Goal: Information Seeking & Learning: Check status

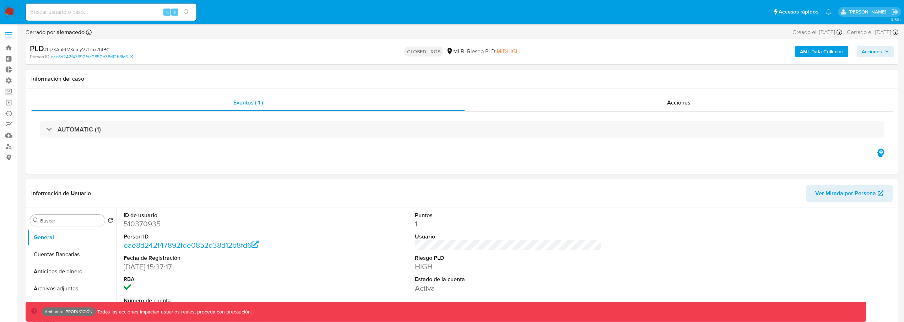
select select "10"
click at [108, 14] on input at bounding box center [111, 11] width 170 height 9
type input "fravega"
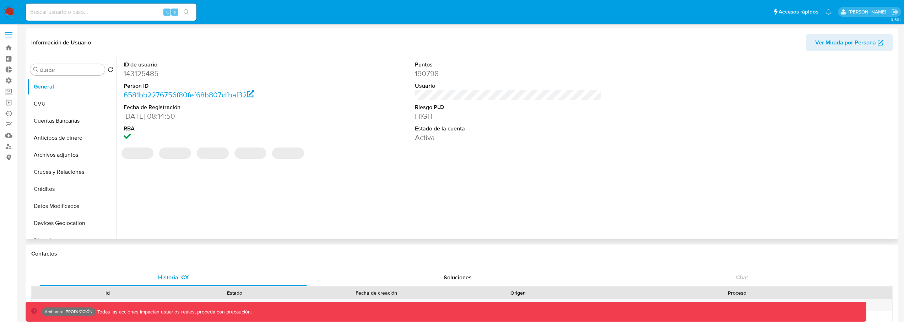
select select "10"
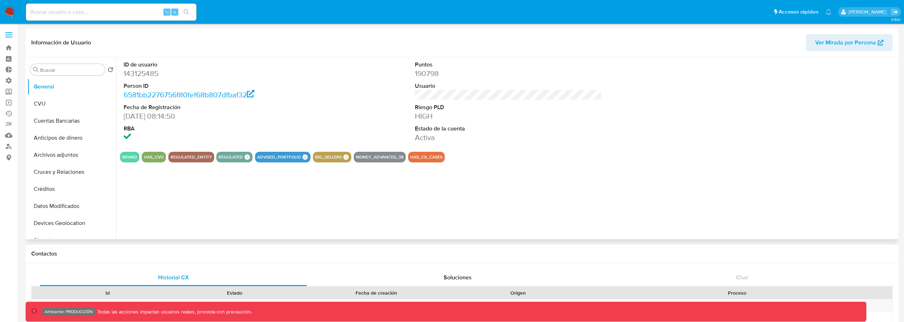
click at [855, 45] on span "Ver Mirada por Persona" at bounding box center [845, 42] width 61 height 17
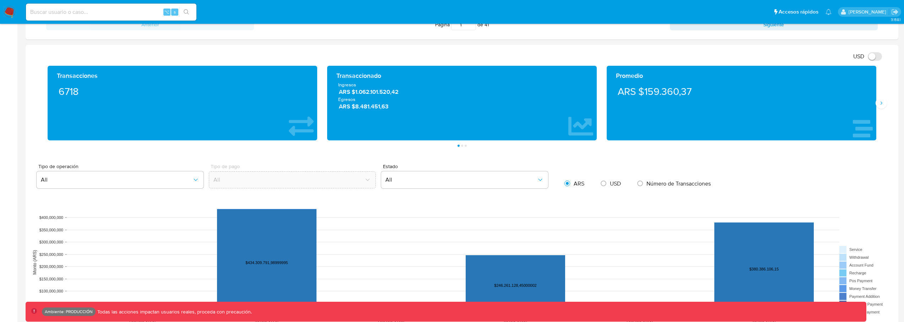
scroll to position [356, 0]
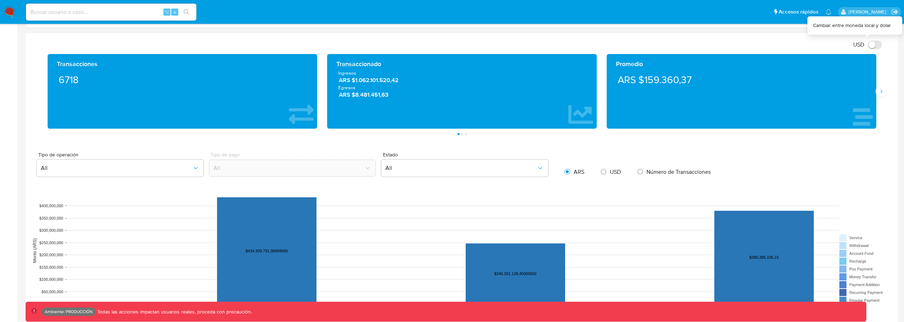
click at [875, 47] on input "USD" at bounding box center [875, 44] width 14 height 9
click at [874, 47] on input "USD" at bounding box center [875, 44] width 14 height 9
checkbox input "false"
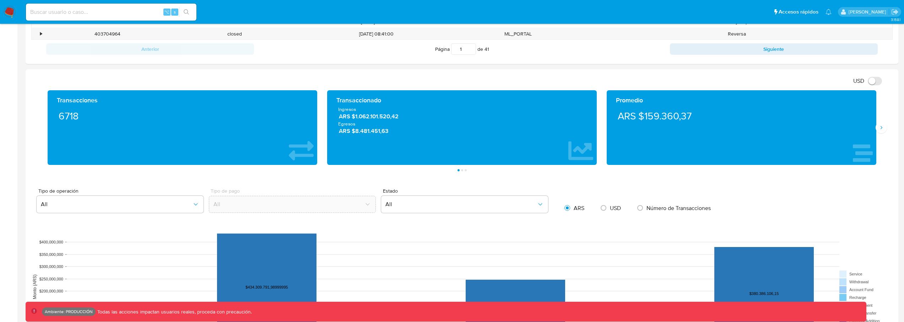
scroll to position [303, 0]
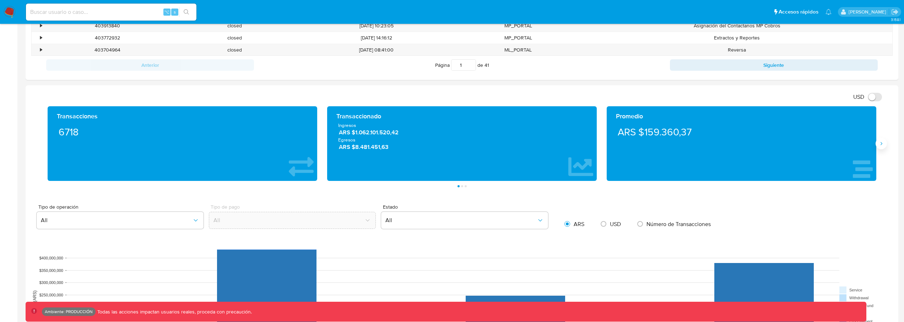
click at [879, 144] on icon "Siguiente" at bounding box center [881, 144] width 6 height 6
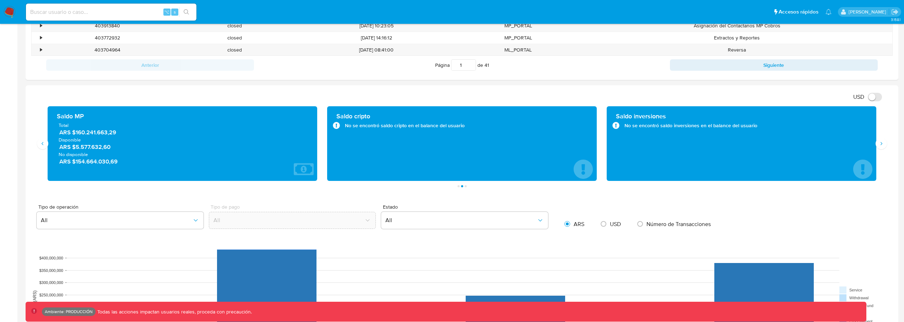
drag, startPoint x: 142, startPoint y: 133, endPoint x: 58, endPoint y: 135, distance: 84.2
click at [59, 135] on div "Total ARS $160.241.663,29" at bounding box center [183, 129] width 248 height 15
click at [91, 149] on span "ARS $5.577.632,60" at bounding box center [182, 147] width 247 height 8
drag, startPoint x: 119, startPoint y: 167, endPoint x: 58, endPoint y: 129, distance: 72.2
click at [58, 129] on div "Saldo MP Total ARS $160.241.663,29 Disponible ARS $5.577.632,60 No disponible A…" at bounding box center [182, 143] width 258 height 63
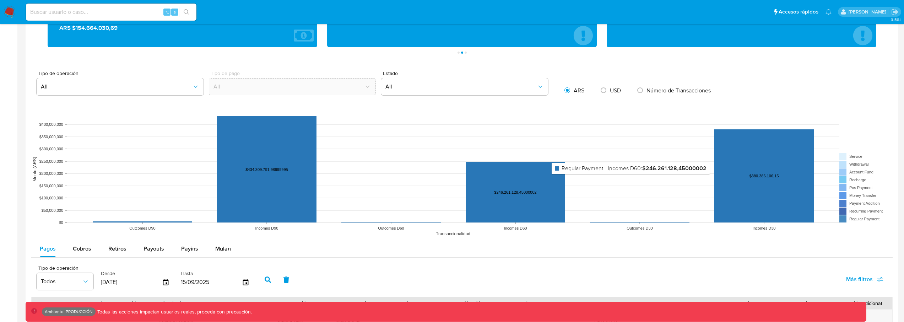
scroll to position [395, 0]
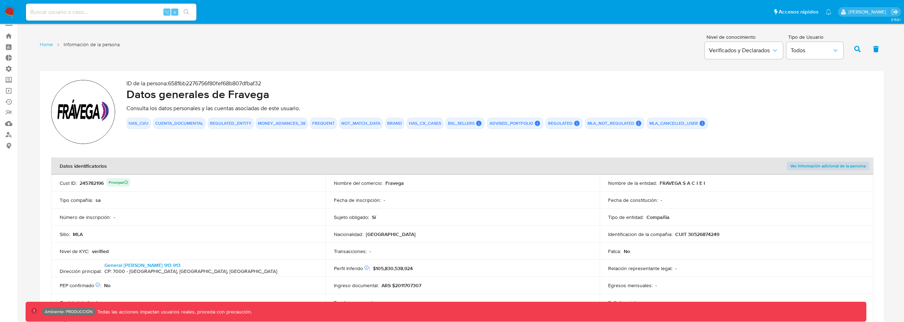
scroll to position [12, 0]
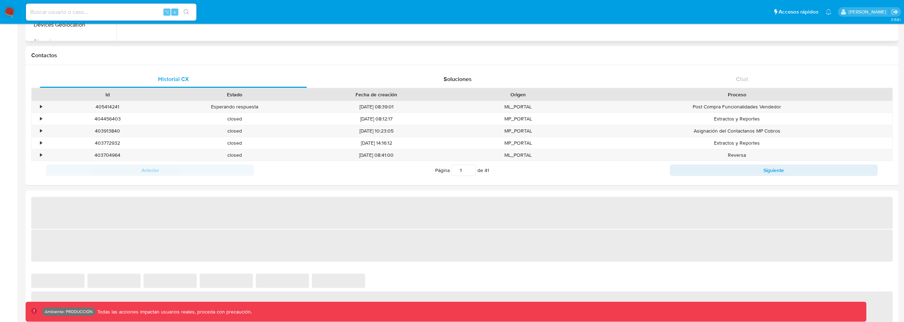
select select "10"
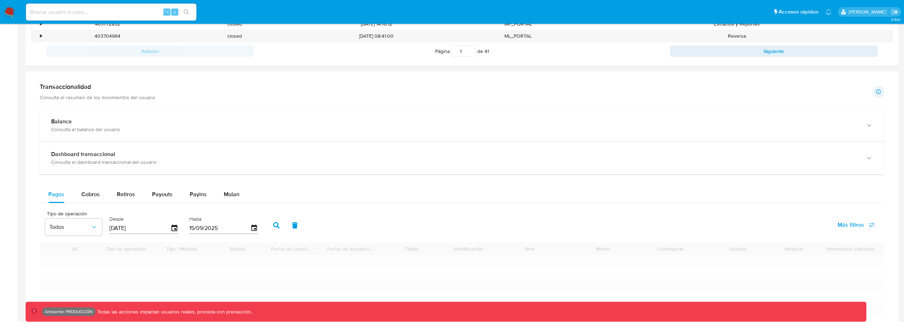
scroll to position [325, 0]
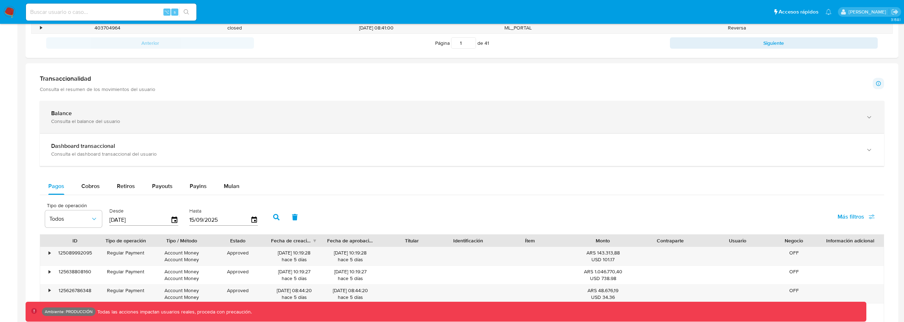
click at [226, 130] on div "Balance Consulta el balance del usuario" at bounding box center [462, 117] width 844 height 32
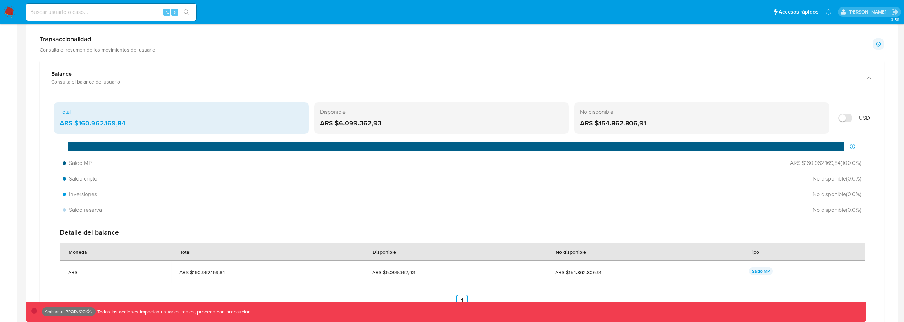
scroll to position [384, 0]
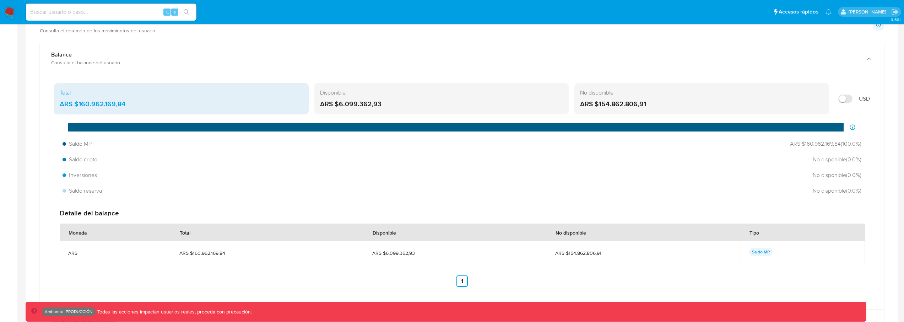
click at [850, 100] on input "Mostrar en USD" at bounding box center [845, 98] width 14 height 9
click at [849, 97] on input "Mostrar en USD" at bounding box center [845, 98] width 14 height 9
checkbox input "false"
click at [360, 105] on div "ARS $6.099.362,93" at bounding box center [441, 103] width 243 height 9
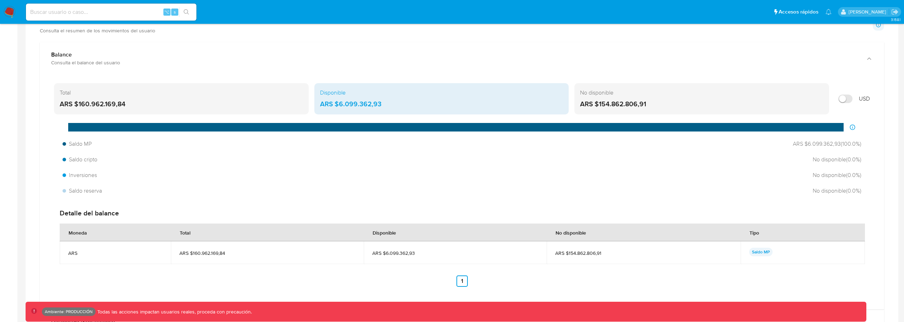
click at [583, 97] on div "No disponible ARS $154.862.806,91" at bounding box center [701, 98] width 255 height 31
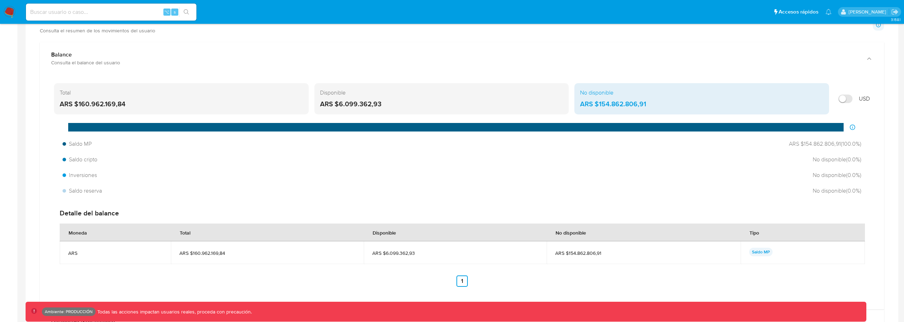
click at [441, 98] on div "Disponible ARS $6.099.362,93" at bounding box center [441, 98] width 255 height 31
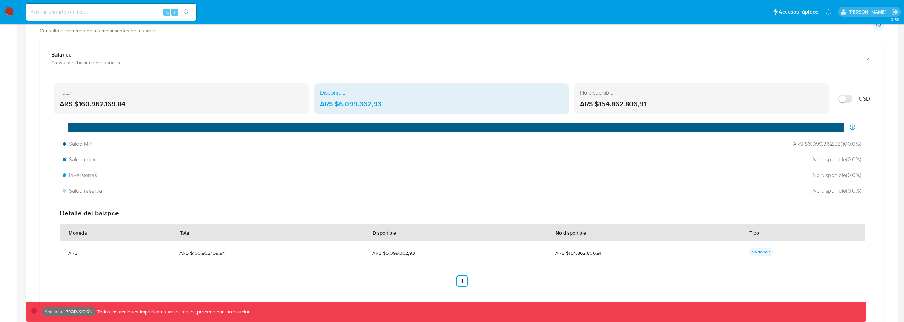
click at [602, 105] on div "ARS $154.862.806,91" at bounding box center [701, 103] width 243 height 9
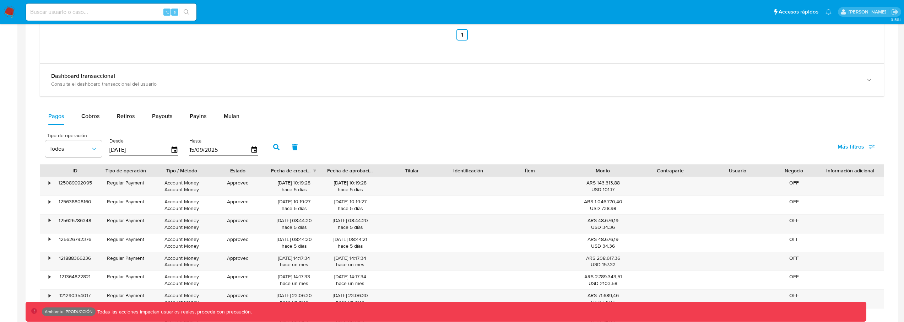
scroll to position [631, 0]
click at [93, 115] on span "Cobros" at bounding box center [90, 114] width 18 height 8
select select "10"
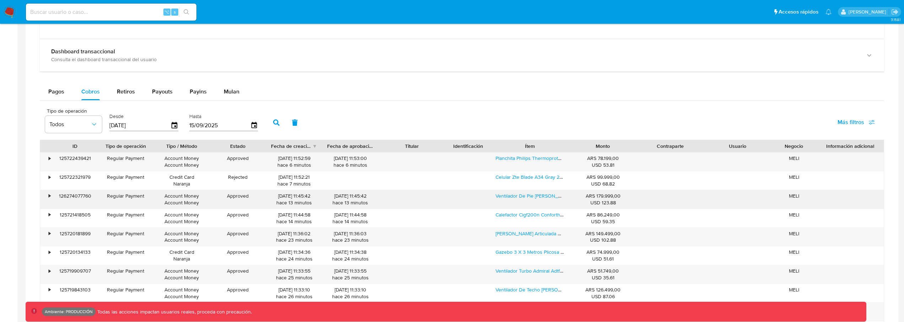
scroll to position [655, 0]
click at [53, 91] on span "Pagos" at bounding box center [56, 91] width 16 height 8
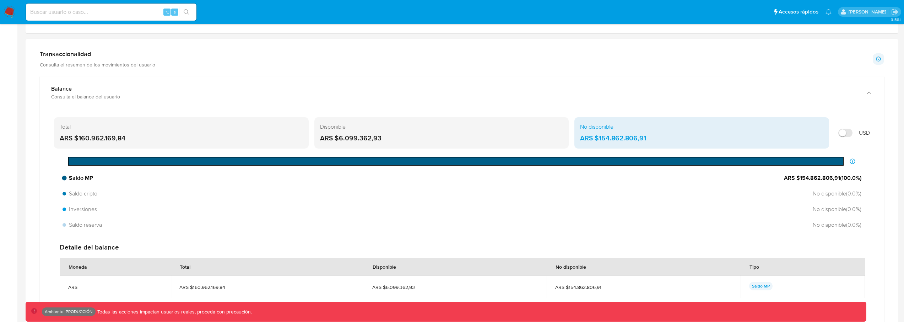
scroll to position [378, 0]
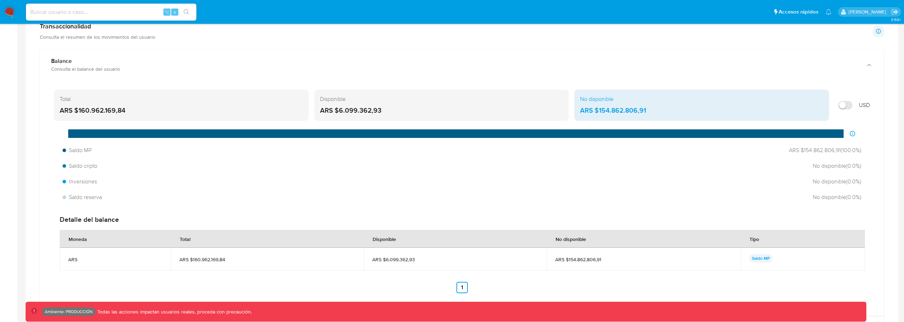
click at [117, 16] on input at bounding box center [111, 11] width 170 height 9
type input "f"
type input "k"
type input "farmacialafinur"
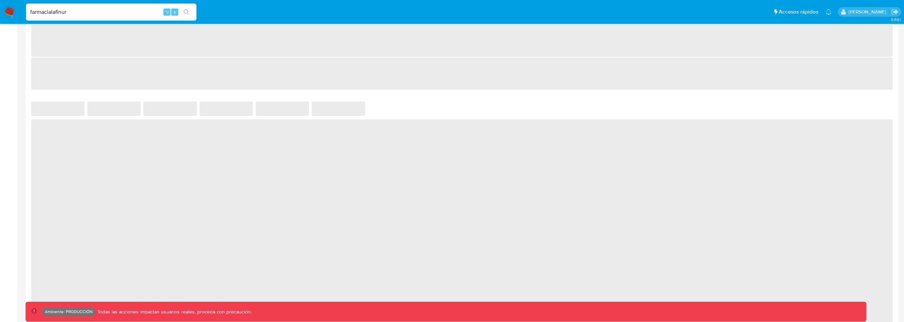
select select "10"
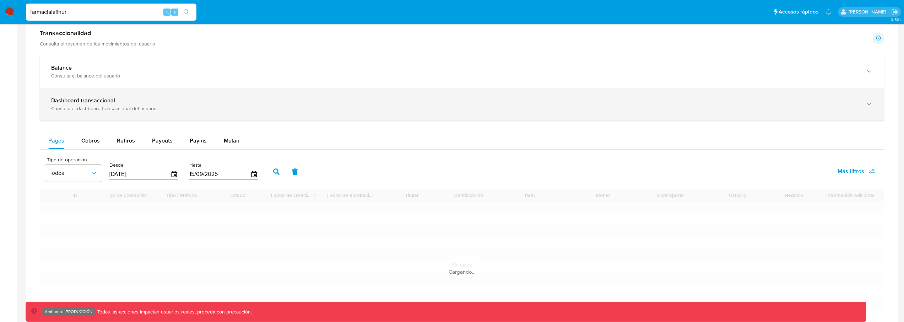
scroll to position [324, 0]
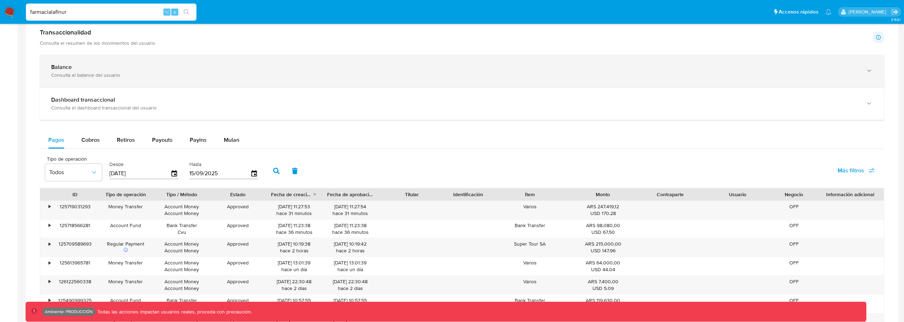
click at [171, 80] on div "Balance Consulta el balance del usuario" at bounding box center [462, 71] width 844 height 32
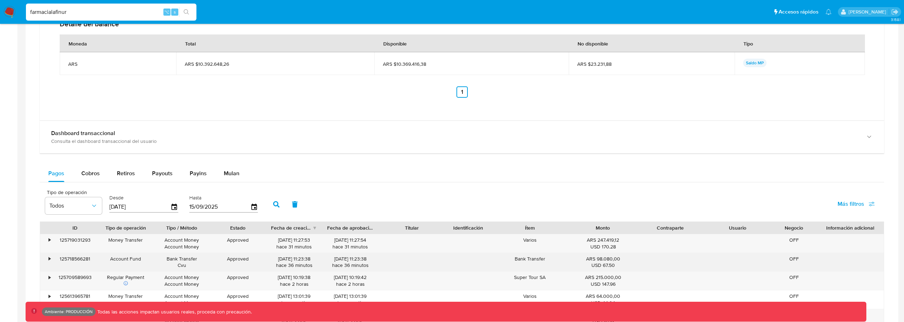
scroll to position [559, 0]
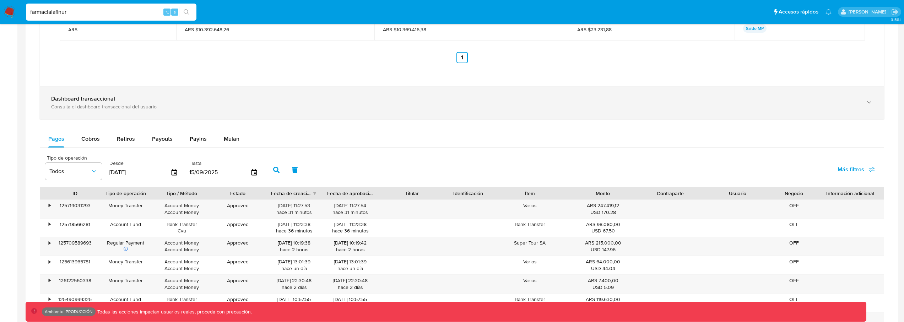
click at [170, 106] on div "Consulta el dashboard transaccional del usuario" at bounding box center [454, 106] width 807 height 6
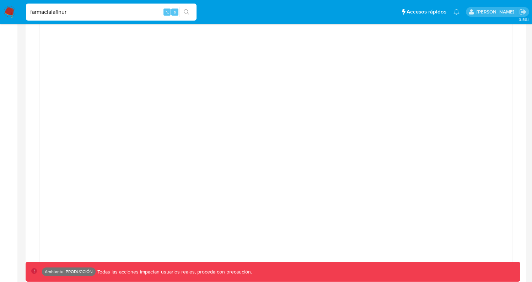
scroll to position [676, 0]
click at [82, 14] on input "farmacialafinur" at bounding box center [111, 11] width 170 height 9
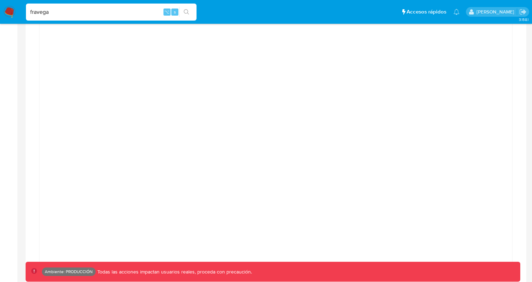
type input "fravega"
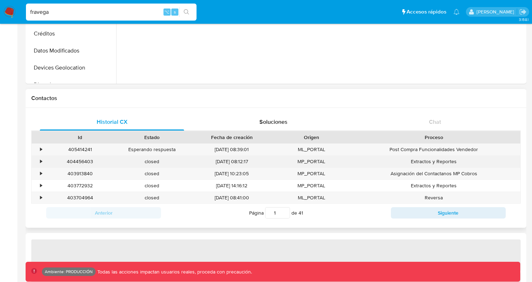
select select "10"
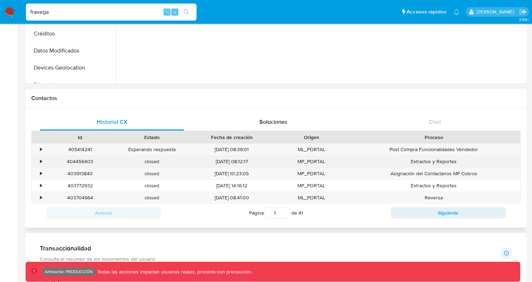
scroll to position [284, 0]
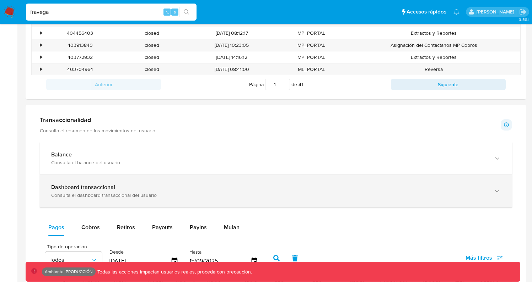
click at [186, 190] on div "Dashboard transaccional" at bounding box center [268, 187] width 435 height 7
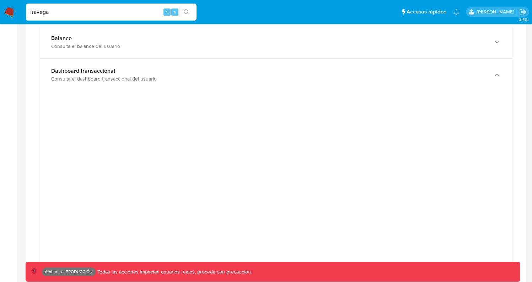
scroll to position [354, 0]
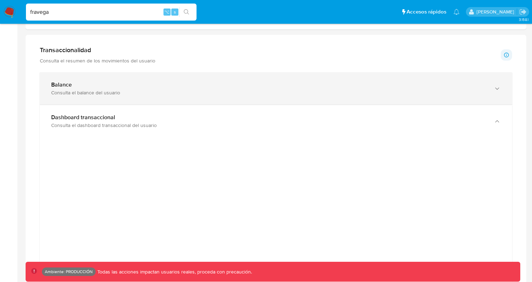
click at [162, 98] on div "Balance Consulta el balance del usuario" at bounding box center [276, 88] width 472 height 32
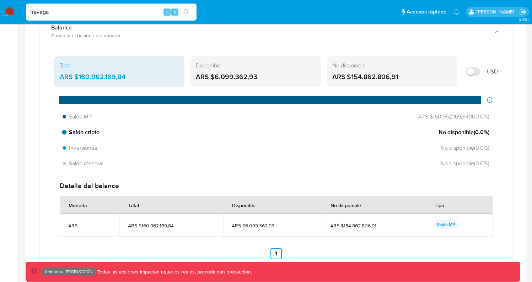
scroll to position [455, 0]
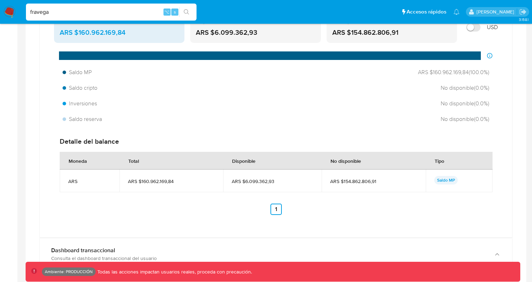
click at [107, 15] on input "fravega" at bounding box center [111, 11] width 170 height 9
type input "kevinpalacios49"
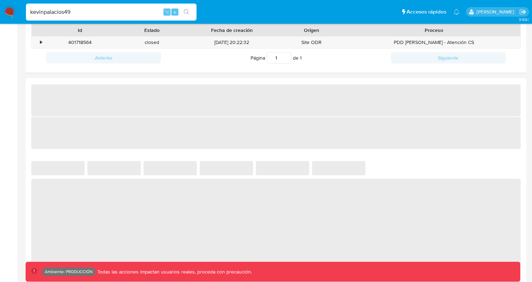
select select "10"
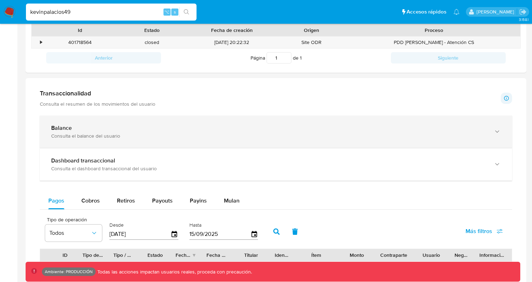
click at [173, 132] on div "Balance" at bounding box center [268, 128] width 435 height 7
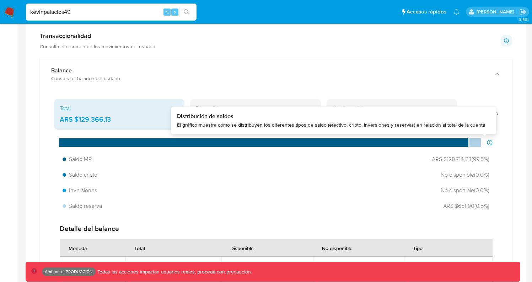
scroll to position [389, 0]
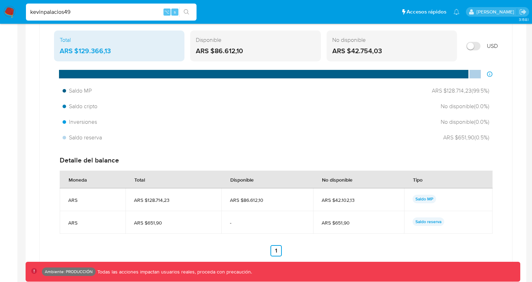
drag, startPoint x: 360, startPoint y: 224, endPoint x: 302, endPoint y: 227, distance: 59.0
click at [302, 227] on tr "ARS ARS $651,90 - ARS $651,90 Saldo reserva" at bounding box center [276, 222] width 433 height 23
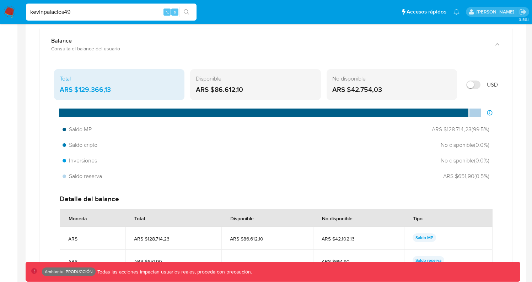
scroll to position [312, 0]
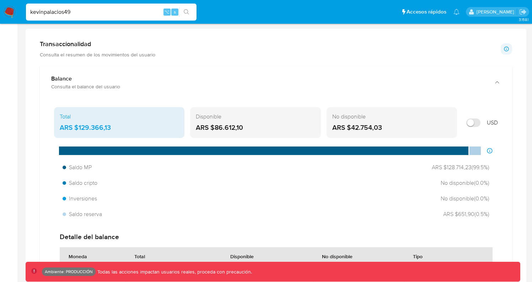
click at [472, 121] on input "Mostrar en USD" at bounding box center [473, 123] width 14 height 9
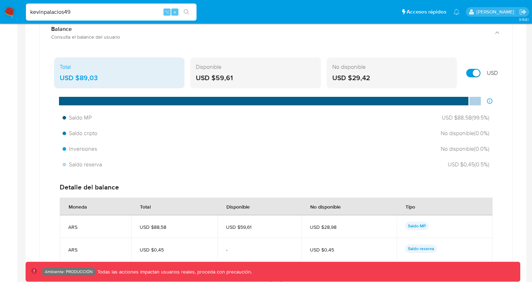
scroll to position [346, 0]
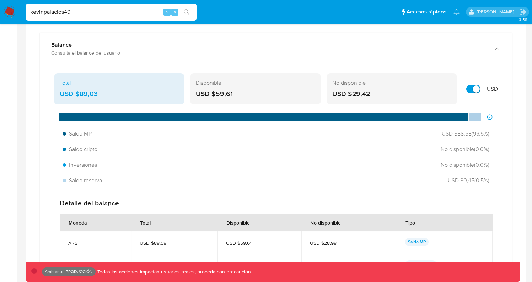
click at [311, 96] on div "USD $59,61" at bounding box center [255, 94] width 119 height 9
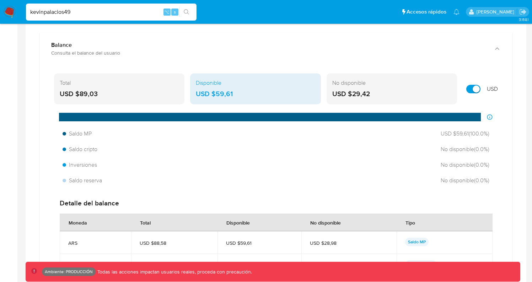
click at [373, 98] on div "USD $29,42" at bounding box center [391, 94] width 119 height 9
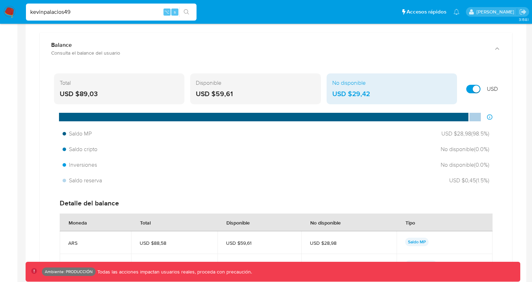
click at [473, 90] on input "Mostrar en USD" at bounding box center [473, 89] width 14 height 9
checkbox input "false"
click at [156, 94] on div "ARS $129.366,13" at bounding box center [119, 94] width 119 height 9
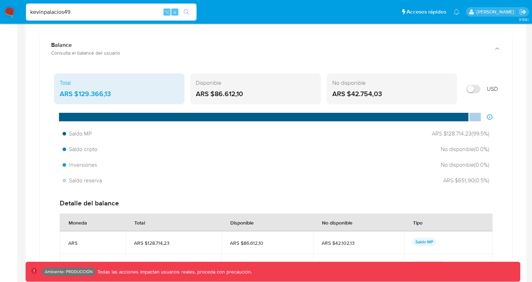
click at [267, 91] on div "ARS $86.612,10" at bounding box center [255, 94] width 119 height 9
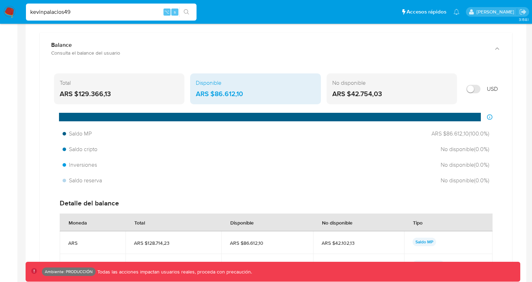
click at [186, 96] on div "Total ARS $129.366,13 Disponible ARS $86.612,10 No disponible ARS $42.754,03 USD" at bounding box center [276, 89] width 444 height 31
click at [170, 97] on div "ARS $129.366,13" at bounding box center [119, 94] width 119 height 9
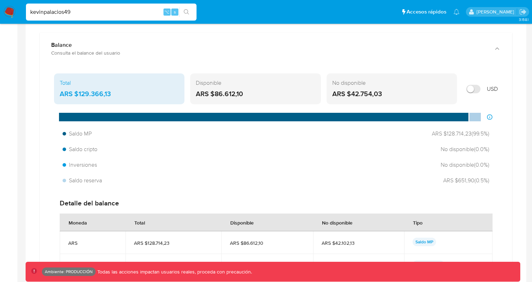
click at [379, 90] on div "ARS $42.754,03" at bounding box center [391, 94] width 119 height 9
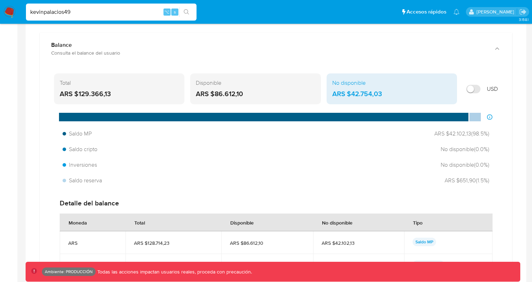
click at [283, 96] on div "ARS $86.612,10" at bounding box center [255, 94] width 119 height 9
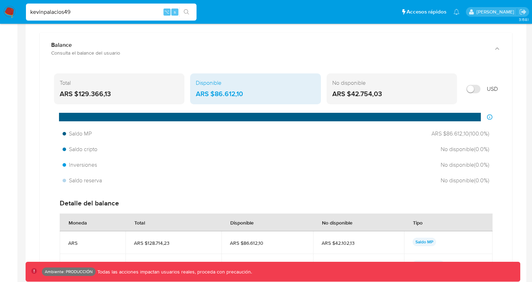
click at [380, 91] on div "ARS $42.754,03" at bounding box center [391, 94] width 119 height 9
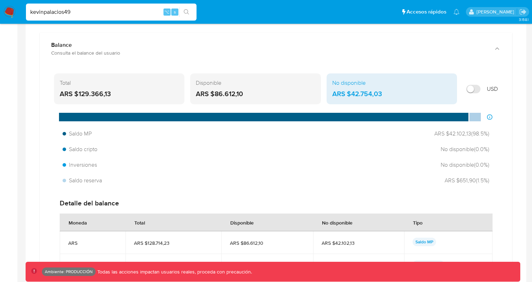
click at [158, 93] on div "ARS $129.366,13" at bounding box center [119, 94] width 119 height 9
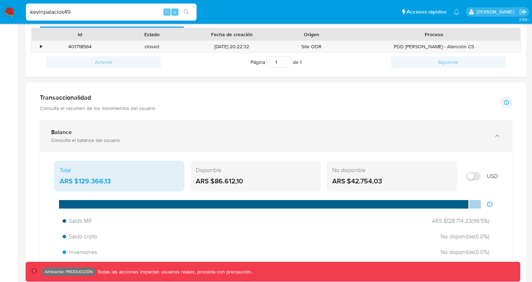
scroll to position [260, 0]
click at [336, 138] on div "Consulta el balance del usuario" at bounding box center [268, 140] width 435 height 6
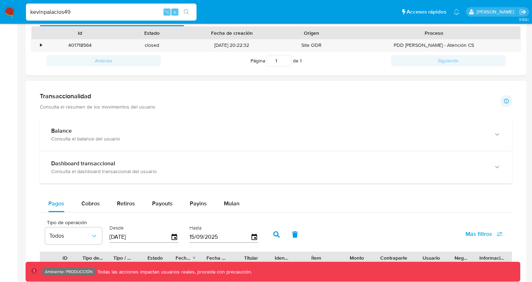
click at [95, 15] on input "kevinpalacios49" at bounding box center [111, 11] width 170 height 9
type input "farmacia"
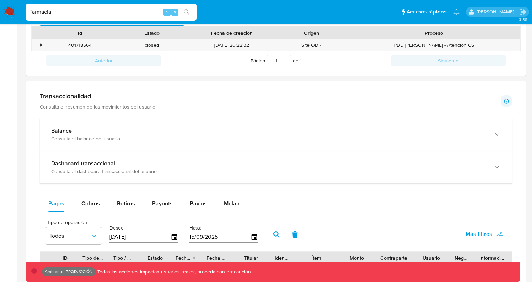
type input "farmacia"
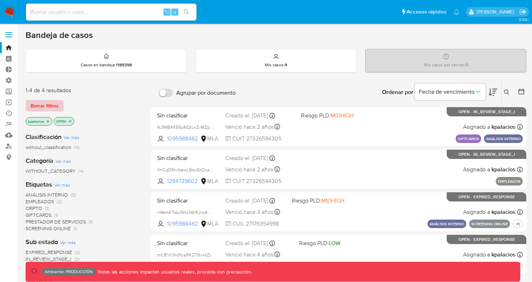
click at [47, 103] on span "Borrar filtros" at bounding box center [45, 106] width 28 height 10
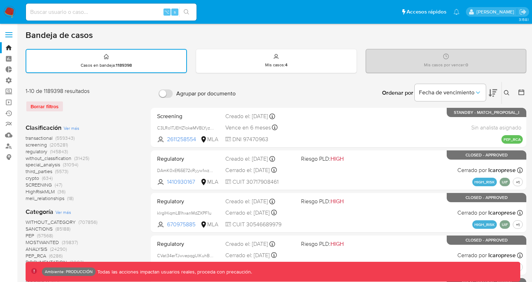
click at [57, 138] on span "(559343)" at bounding box center [64, 138] width 19 height 7
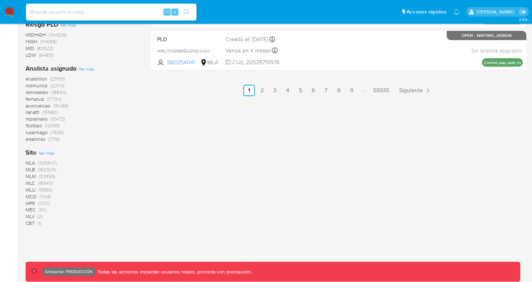
scroll to position [469, 0]
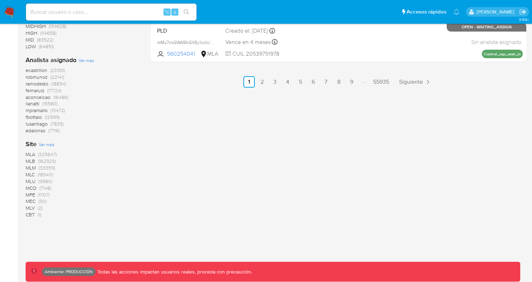
click at [49, 161] on span "(162929)" at bounding box center [47, 161] width 18 height 7
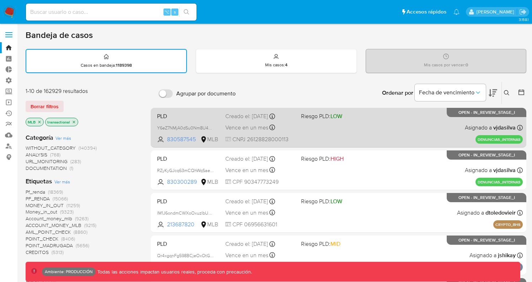
click at [336, 126] on div "PLD Y6eZ7NMjA0dSu0Nm8U4Ki5f8 830587545 MLB Riesgo PLD: LOW Creado el: 15/09/202…" at bounding box center [338, 128] width 368 height 36
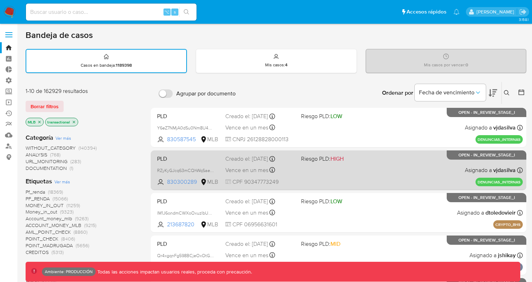
click at [374, 169] on div "PLD RZyKyGJcq63mCQhWqSae5Ndh 830300289 MLB Riesgo PLD: HIGH Creado el: 15/09/20…" at bounding box center [338, 170] width 368 height 36
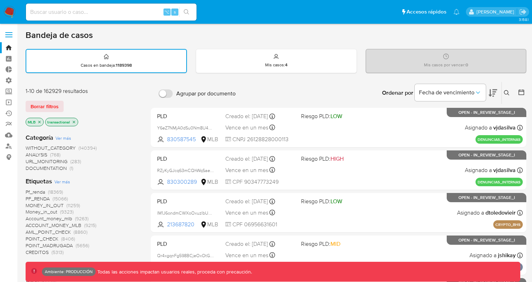
click at [40, 122] on icon "close-filter" at bounding box center [39, 122] width 4 height 4
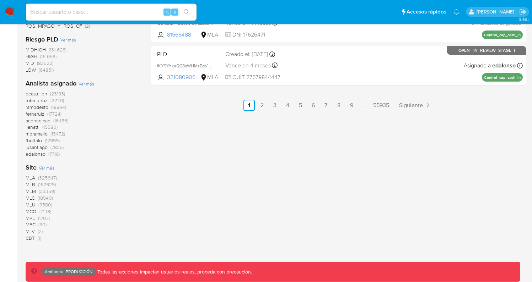
scroll to position [446, 0]
click at [43, 209] on span "(7148)" at bounding box center [45, 211] width 12 height 7
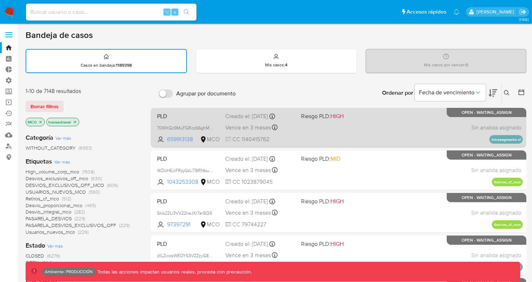
click at [356, 136] on div "PLD 70WXGz9MuFGRoz66ghMPEAee 659913138 MCO Riesgo PLD: HIGH Creado el: 12/09/20…" at bounding box center [338, 128] width 368 height 36
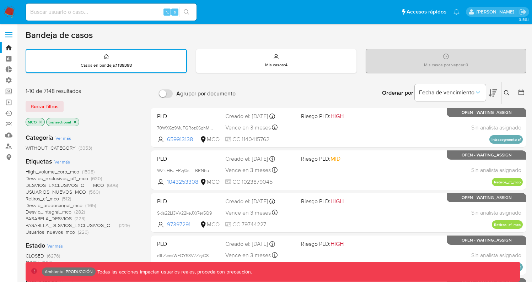
click at [40, 122] on icon "close-filter" at bounding box center [40, 122] width 4 height 4
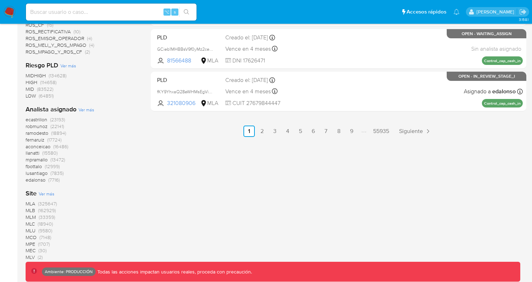
scroll to position [469, 0]
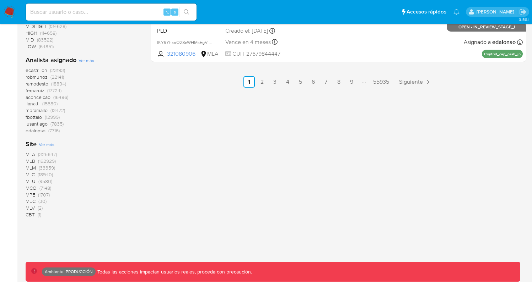
click at [42, 181] on span "(9580)" at bounding box center [45, 181] width 14 height 7
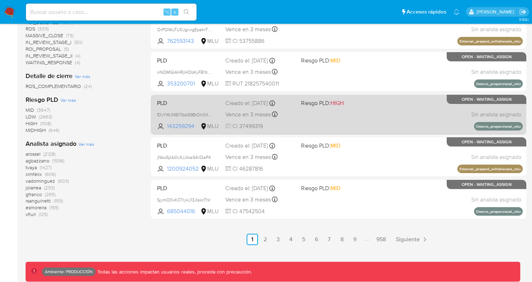
scroll to position [311, 0]
click at [326, 117] on div "PLD fDvYWJNBl7Ibb59BtOh0XuHg 143259294 MLU Riesgo PLD: HIGH Creado el: 12/09/20…" at bounding box center [338, 115] width 368 height 36
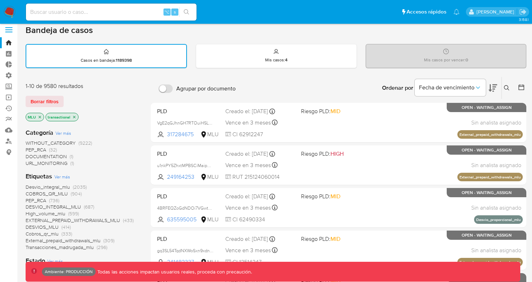
scroll to position [0, 0]
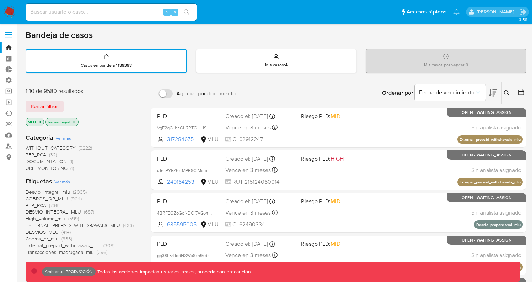
click at [40, 121] on icon "close-filter" at bounding box center [40, 122] width 2 height 2
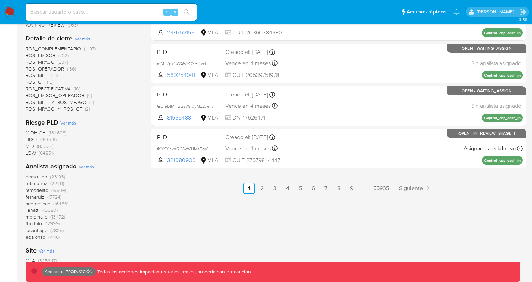
scroll to position [469, 0]
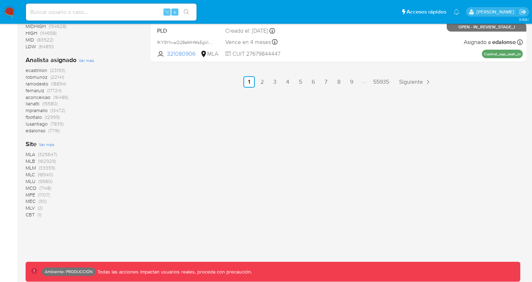
click at [44, 176] on span "(18940)" at bounding box center [45, 174] width 15 height 7
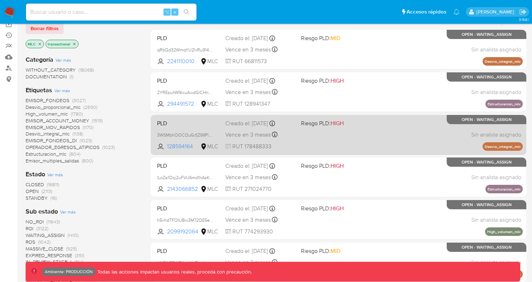
scroll to position [78, 0]
click at [329, 128] on div "PLD 3WSMbhOOCOu6cfjZ99PlH6DC 128594164 MLC Riesgo PLD: HIGH Creado el: 12/09/20…" at bounding box center [338, 135] width 368 height 36
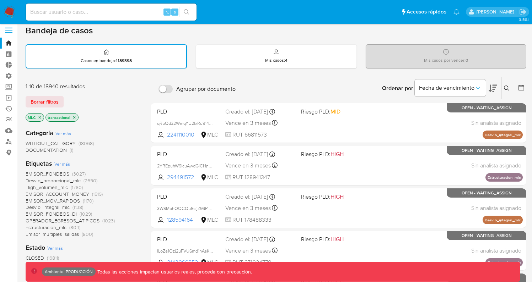
scroll to position [0, 0]
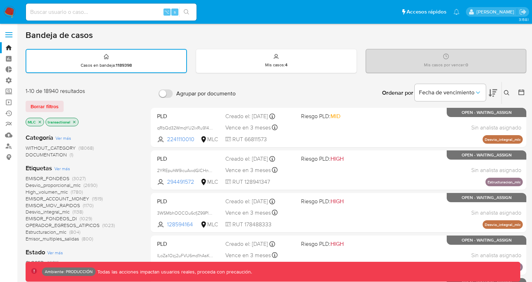
click at [39, 119] on p "MLC" at bounding box center [35, 122] width 18 height 8
click at [40, 120] on icon "close-filter" at bounding box center [40, 122] width 4 height 4
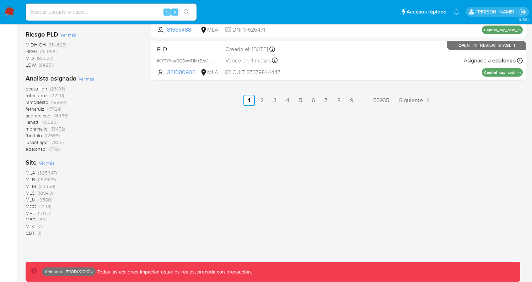
scroll to position [452, 0]
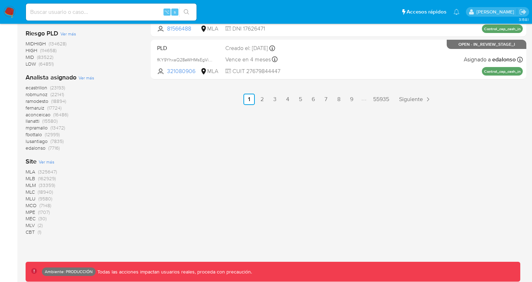
click at [50, 185] on span "(33359)" at bounding box center [47, 185] width 16 height 7
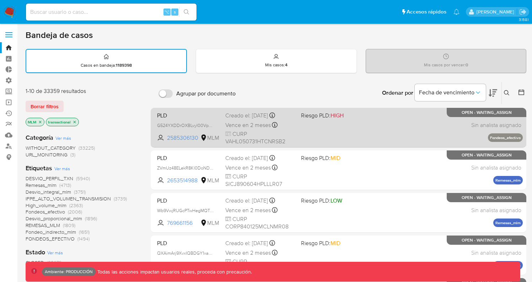
click at [343, 129] on div "PLD G524YXDDrOXBLvyl00Vp60vW 2585306130 MLM Riesgo PLD: HIGH Creado el: 12/09/2…" at bounding box center [338, 128] width 368 height 36
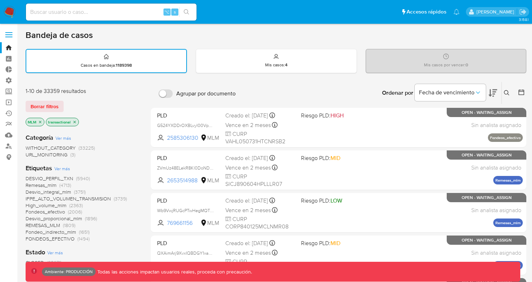
click at [39, 121] on icon "close-filter" at bounding box center [40, 122] width 2 height 2
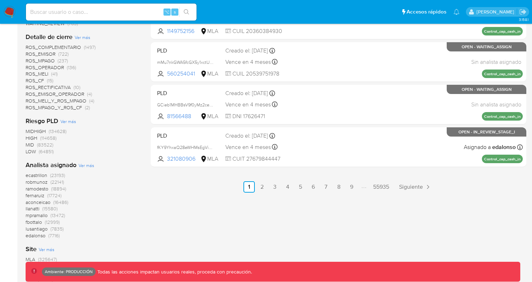
scroll to position [469, 0]
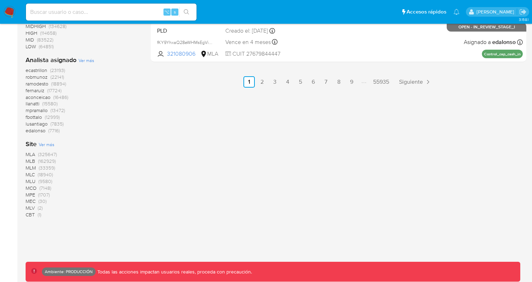
click at [41, 202] on span "(30)" at bounding box center [42, 201] width 8 height 7
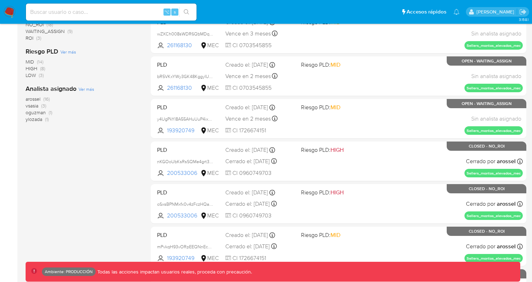
scroll to position [62, 0]
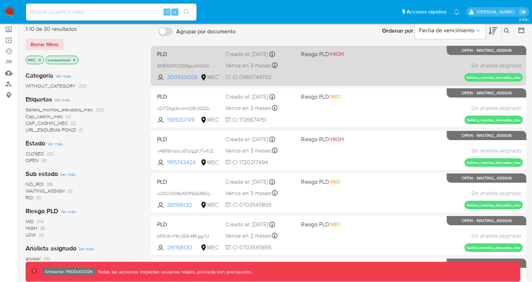
click at [335, 72] on div "PLD 5NB3SDfCt3Q9gkyhKtZAV8jg 200533006 MEC Riesgo PLD: HIGH Creado el: 12/09/20…" at bounding box center [338, 66] width 368 height 36
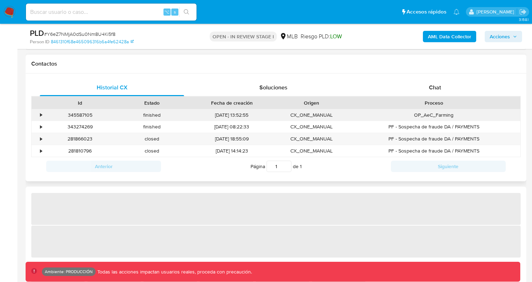
select select "10"
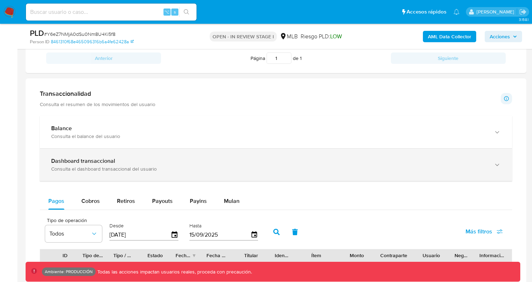
click at [226, 167] on div "Consulta el dashboard transaccional del usuario" at bounding box center [268, 169] width 435 height 6
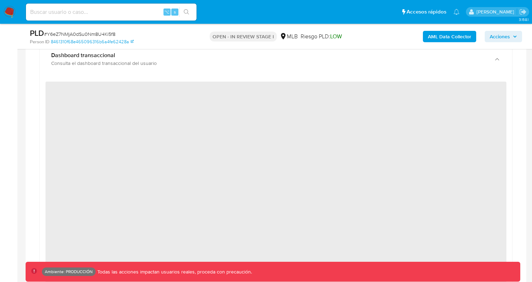
scroll to position [482, 0]
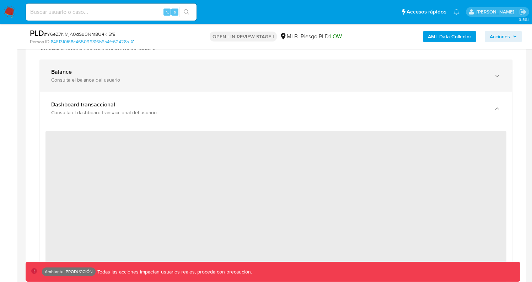
click at [234, 81] on div "Consulta el balance del usuario" at bounding box center [268, 80] width 435 height 6
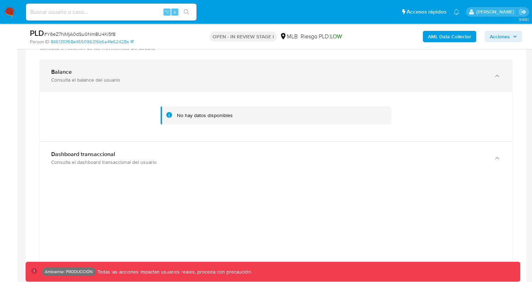
click at [222, 79] on div "Consulta el balance del usuario" at bounding box center [268, 80] width 435 height 6
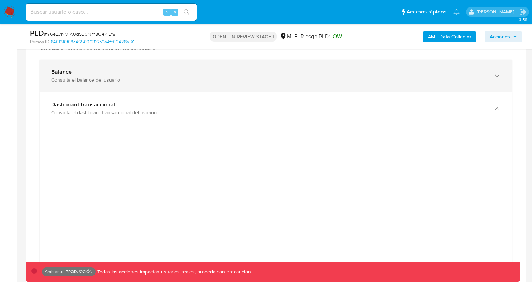
click at [229, 81] on div "Consulta el balance del usuario" at bounding box center [268, 80] width 435 height 6
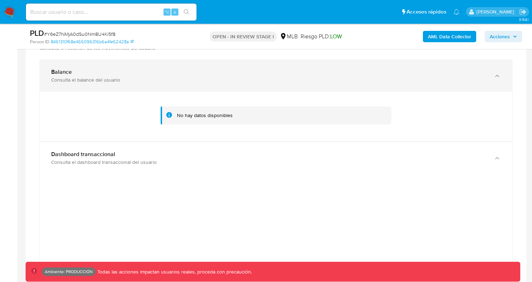
click at [234, 86] on div "Balance Consulta el balance del usuario" at bounding box center [276, 76] width 472 height 32
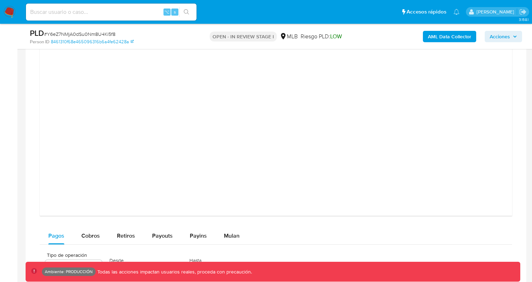
scroll to position [722, 0]
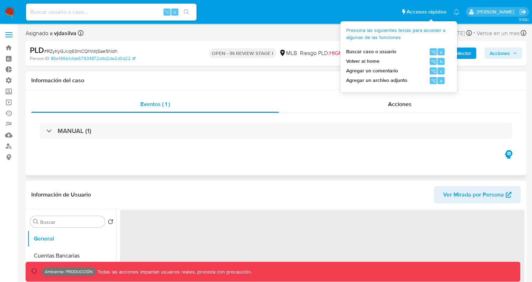
select select "10"
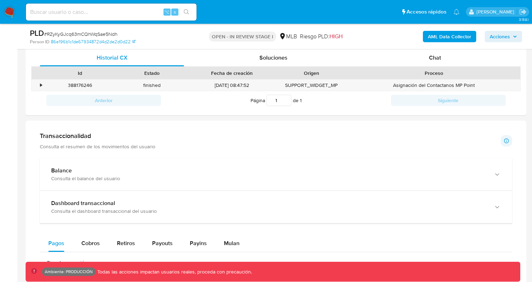
scroll to position [413, 0]
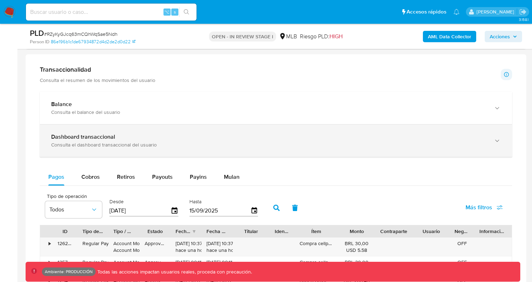
click at [198, 126] on div "Dashboard transaccional Consulta el dashboard transaccional del usuario" at bounding box center [276, 141] width 472 height 32
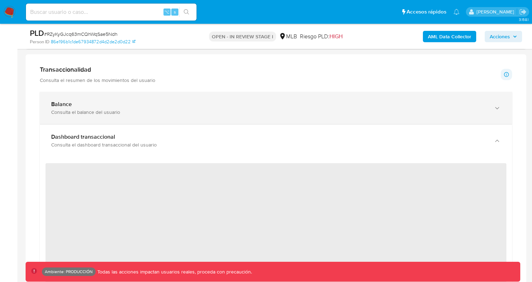
click at [200, 115] on div "Consulta el balance del usuario" at bounding box center [268, 112] width 435 height 6
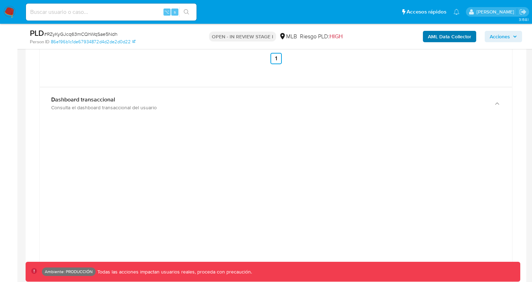
scroll to position [624, 0]
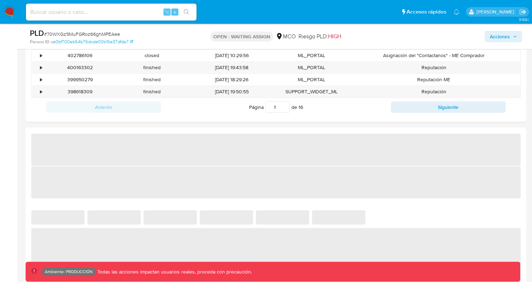
select select "10"
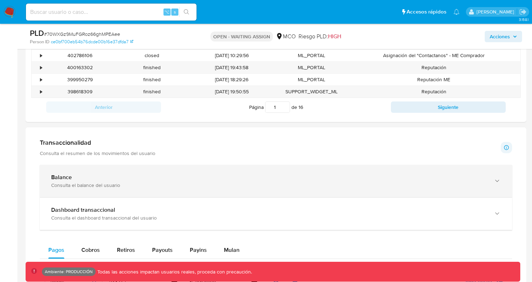
click at [231, 174] on div "Balance" at bounding box center [268, 177] width 435 height 7
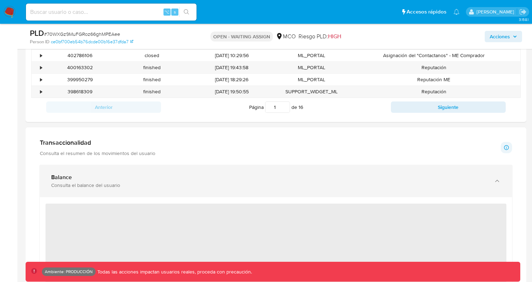
scroll to position [510, 0]
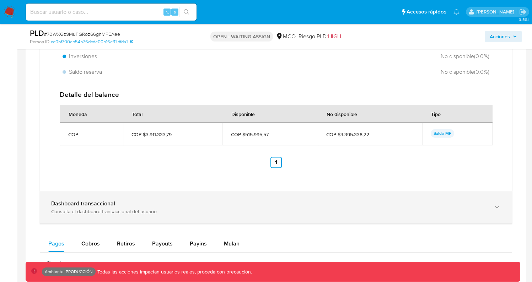
click at [182, 205] on div "Dashboard transaccional" at bounding box center [268, 203] width 435 height 7
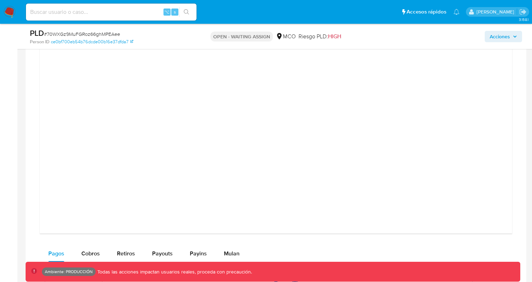
scroll to position [879, 0]
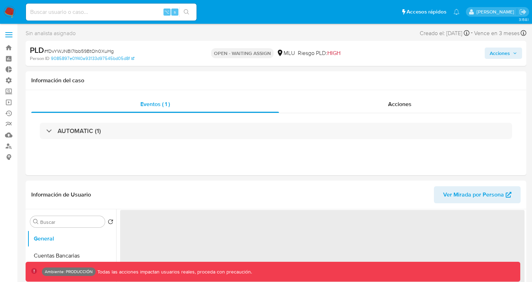
select select "10"
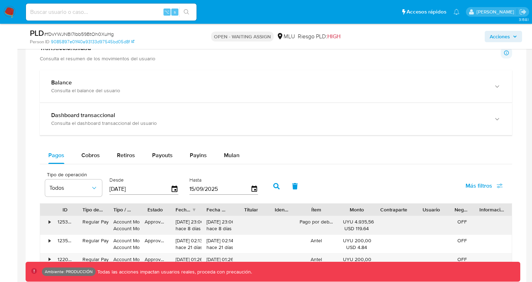
scroll to position [451, 0]
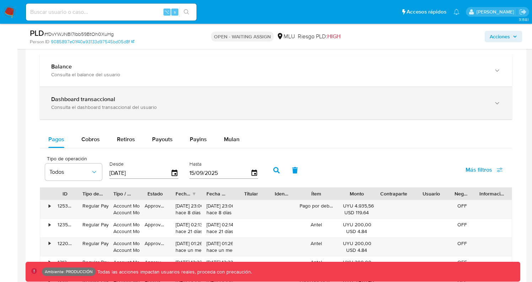
click at [221, 111] on div "Dashboard transaccional Consulta el dashboard transaccional del usuario" at bounding box center [276, 103] width 472 height 32
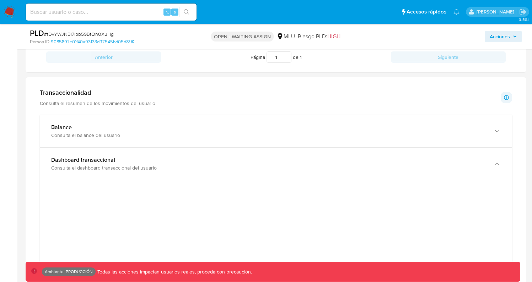
scroll to position [383, 0]
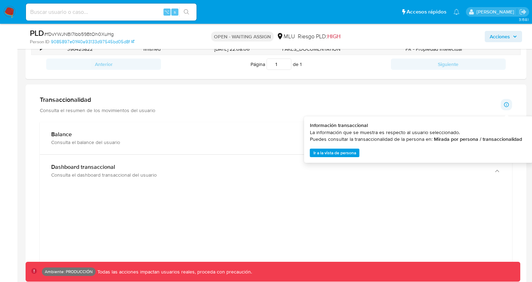
click at [351, 151] on span "Ir a la vista de persona" at bounding box center [334, 153] width 43 height 7
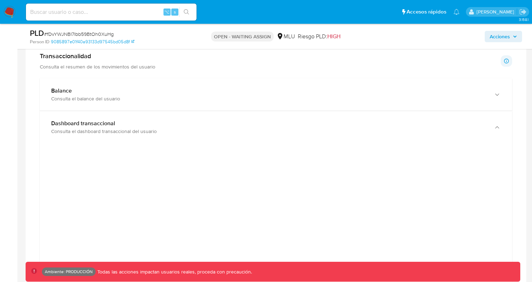
scroll to position [439, 0]
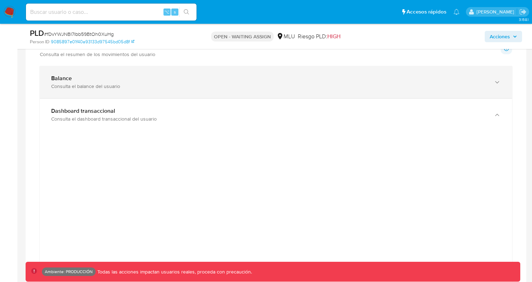
click at [241, 91] on div "Balance Consulta el balance del usuario" at bounding box center [276, 82] width 472 height 32
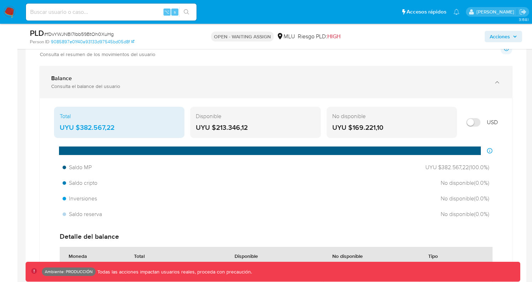
click at [241, 90] on div "Consulta el balance del usuario" at bounding box center [268, 86] width 435 height 6
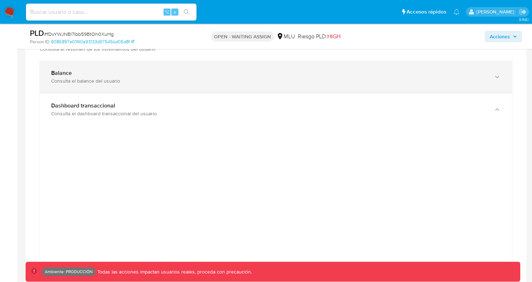
scroll to position [436, 0]
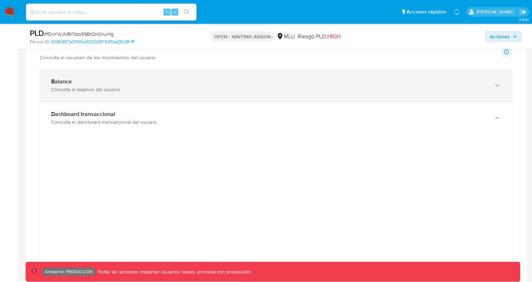
click at [217, 91] on div "Consulta el balance del usuario" at bounding box center [268, 89] width 435 height 6
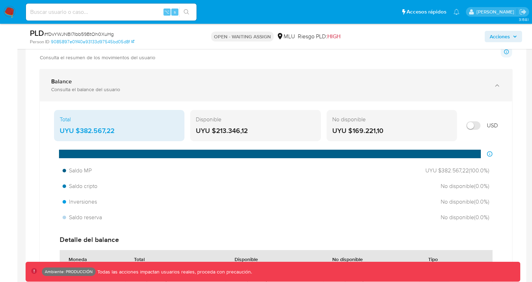
click at [194, 97] on div "Balance Consulta el balance del usuario" at bounding box center [276, 85] width 472 height 32
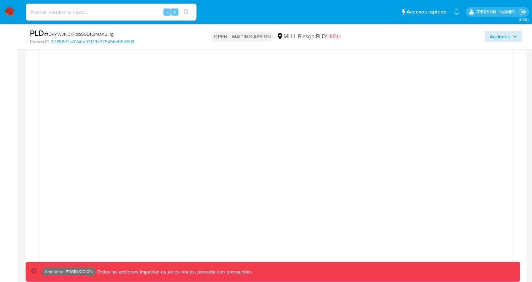
scroll to position [521, 0]
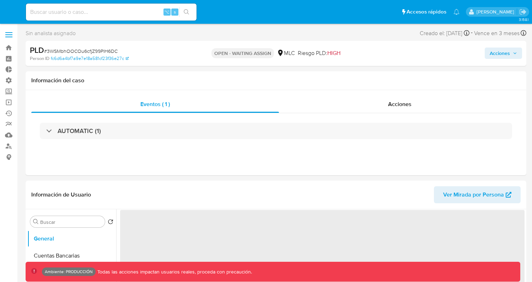
select select "10"
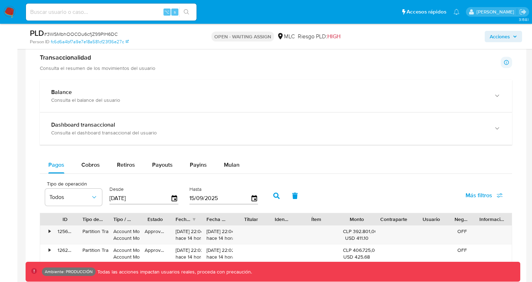
scroll to position [475, 0]
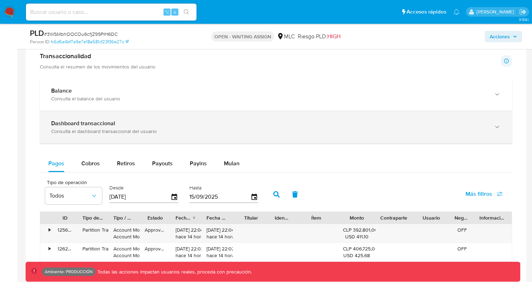
drag, startPoint x: 223, startPoint y: 137, endPoint x: 256, endPoint y: 120, distance: 37.3
click at [223, 137] on div "Dashboard transaccional Consulta el dashboard transaccional del usuario" at bounding box center [276, 127] width 472 height 32
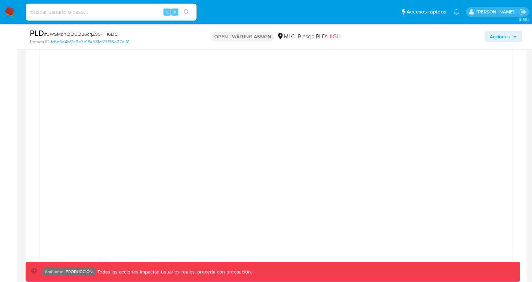
scroll to position [561, 0]
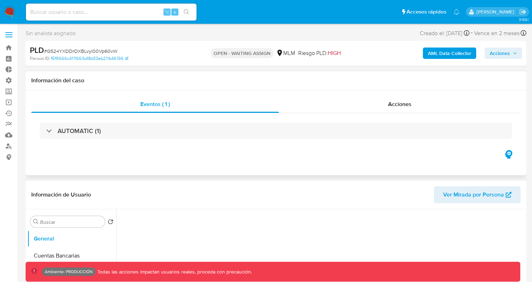
select select "10"
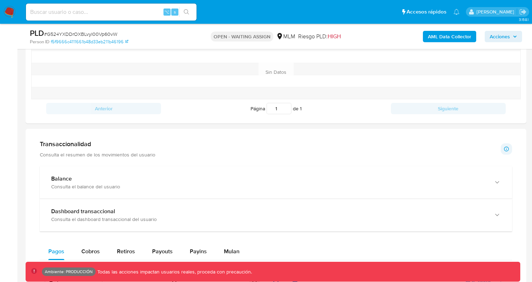
scroll to position [497, 0]
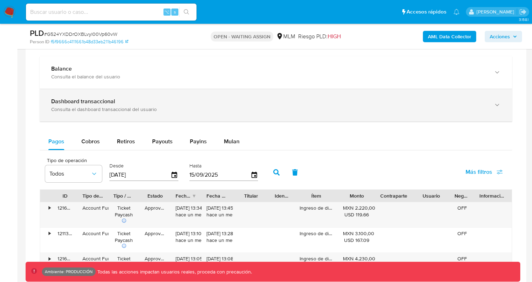
click at [177, 118] on div "Dashboard transaccional Consulta el dashboard transaccional del usuario" at bounding box center [276, 105] width 472 height 32
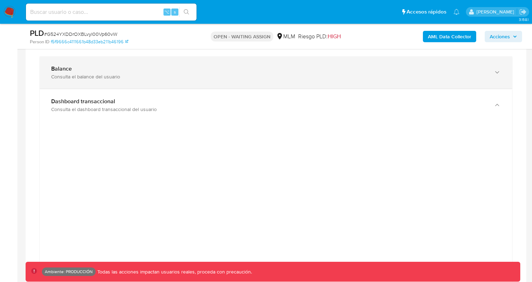
click at [224, 79] on div "Consulta el balance del usuario" at bounding box center [268, 77] width 435 height 6
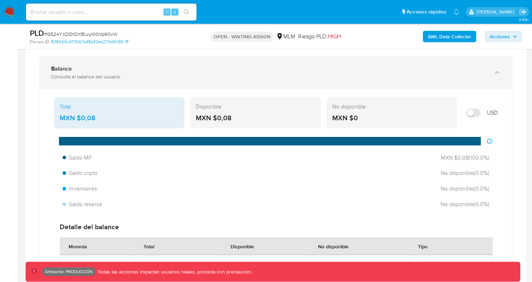
click at [224, 80] on div "Consulta el balance del usuario" at bounding box center [268, 77] width 435 height 6
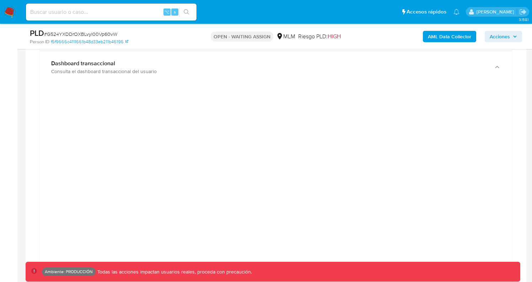
scroll to position [546, 0]
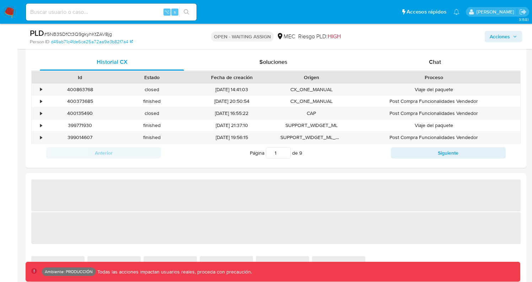
scroll to position [511, 0]
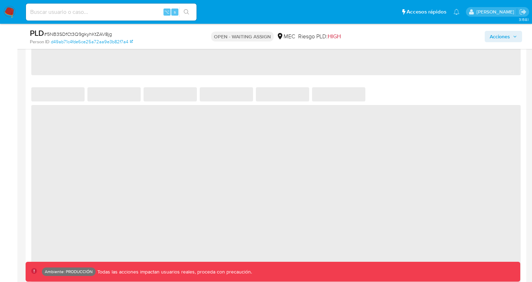
select select "10"
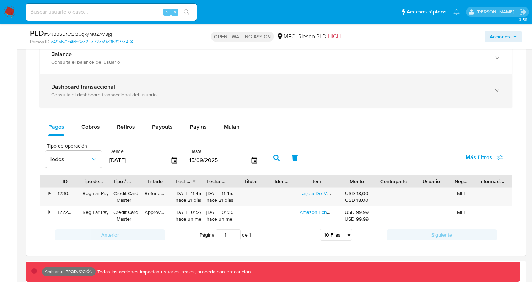
click at [200, 98] on div "Consulta el dashboard transaccional del usuario" at bounding box center [268, 95] width 435 height 6
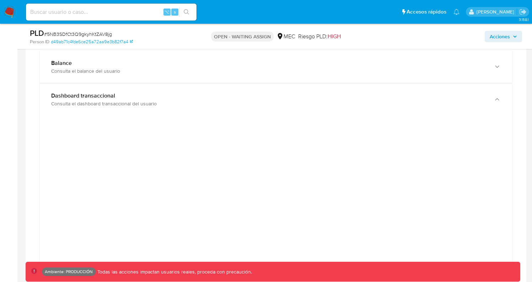
scroll to position [492, 0]
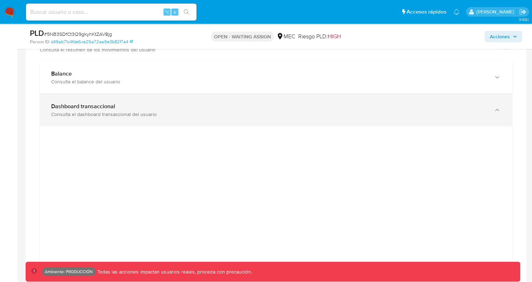
click at [227, 112] on div "Consulta el dashboard transaccional del usuario" at bounding box center [268, 114] width 435 height 6
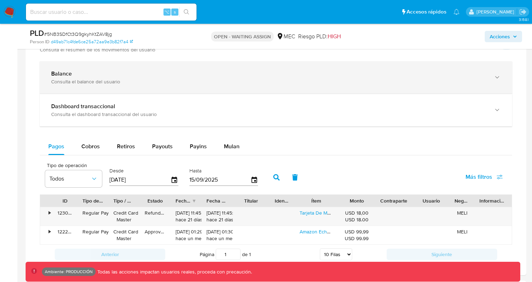
click at [329, 86] on div "Balance Consulta el balance del usuario" at bounding box center [276, 77] width 472 height 32
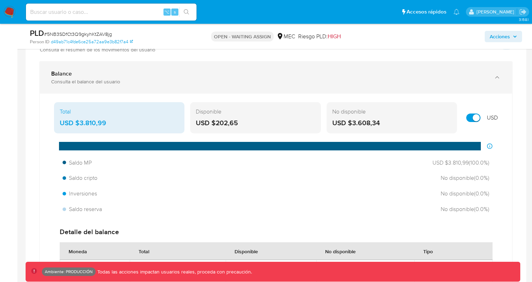
click at [325, 86] on div "Balance Consulta el balance del usuario" at bounding box center [276, 77] width 472 height 32
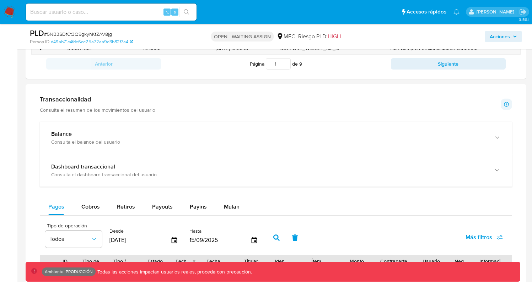
scroll to position [407, 0]
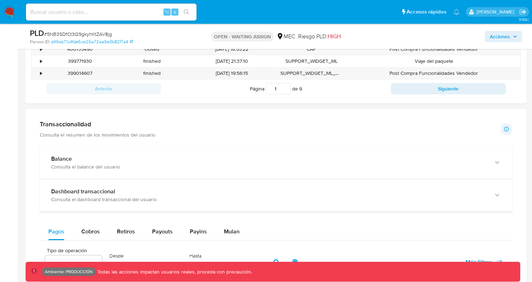
click at [93, 16] on input at bounding box center [111, 11] width 170 height 9
click at [11, 13] on img at bounding box center [10, 12] width 12 height 12
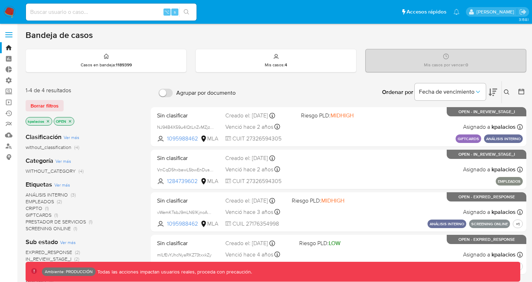
click at [55, 106] on span "Borrar filtros" at bounding box center [45, 106] width 28 height 10
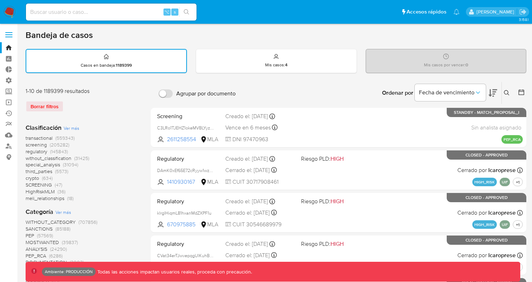
click at [54, 135] on span "transactional (559343)" at bounding box center [50, 138] width 49 height 7
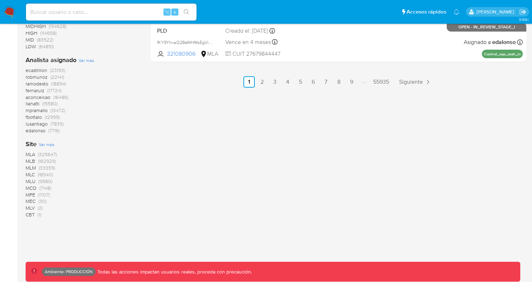
click at [37, 162] on span "MLB (162929)" at bounding box center [41, 161] width 30 height 7
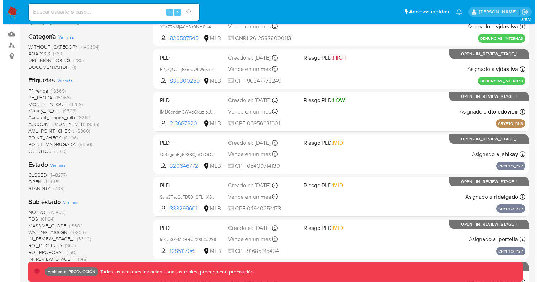
scroll to position [89, 0]
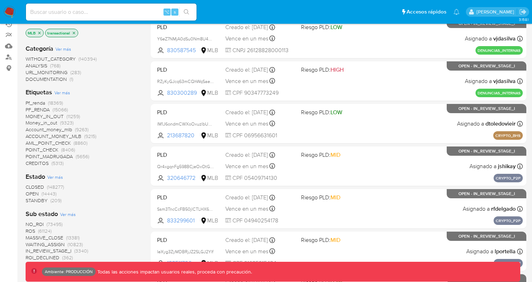
click at [63, 93] on span "Ver más" at bounding box center [62, 93] width 16 height 6
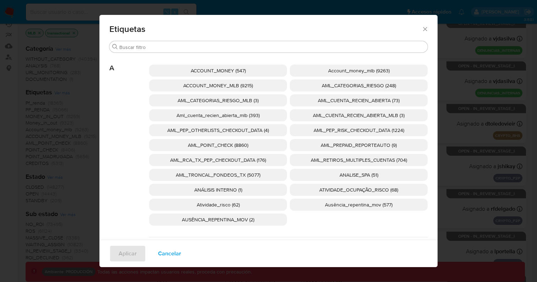
click at [188, 40] on div "Etiquetas" at bounding box center [268, 28] width 338 height 26
click at [186, 44] on div "Buscar" at bounding box center [268, 46] width 318 height 11
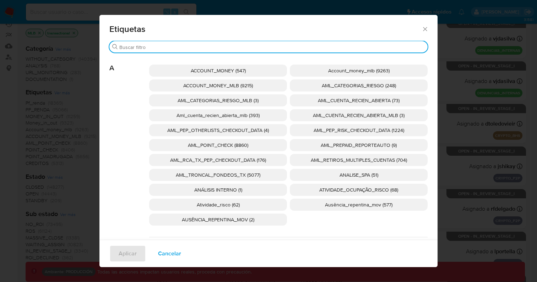
click at [185, 46] on input "Buscar" at bounding box center [271, 47] width 305 height 6
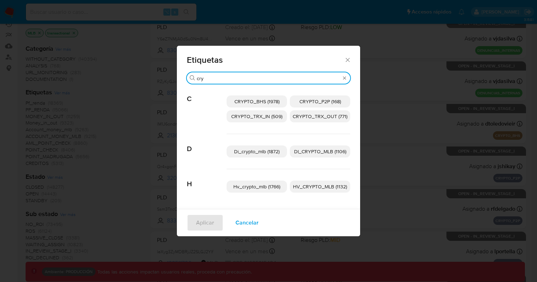
type input "cry"
click at [312, 102] on span "CRYPTO_P2P (168)" at bounding box center [320, 101] width 42 height 7
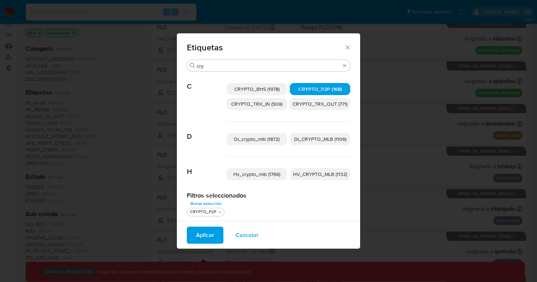
click at [204, 234] on span "Aplicar" at bounding box center [205, 236] width 18 height 16
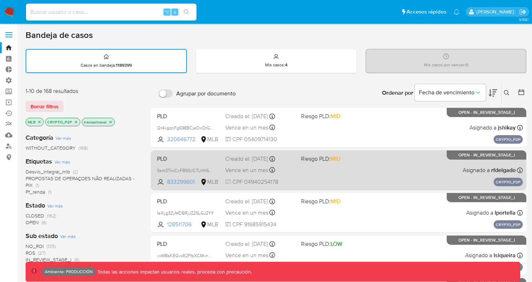
click at [369, 168] on div "PLD Ssm3TncCcFB50jlCTLHX6tqd 833299601 MLB Riesgo PLD: MID Creado el: 15/09/202…" at bounding box center [338, 170] width 368 height 36
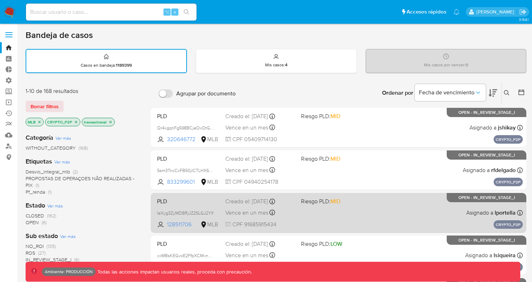
click at [357, 201] on span "Riesgo PLD: MID" at bounding box center [336, 200] width 70 height 9
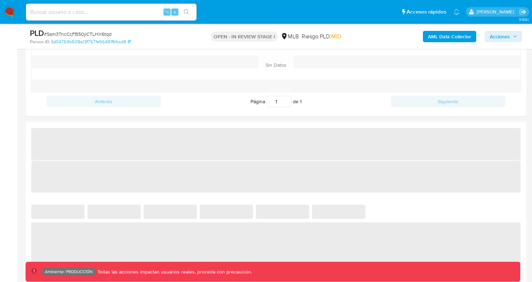
select select "10"
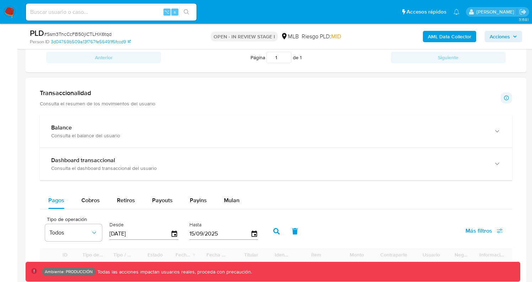
scroll to position [504, 0]
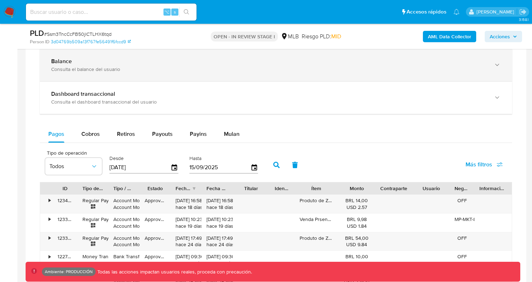
click at [180, 74] on div "Balance Consulta el balance del usuario" at bounding box center [276, 65] width 472 height 32
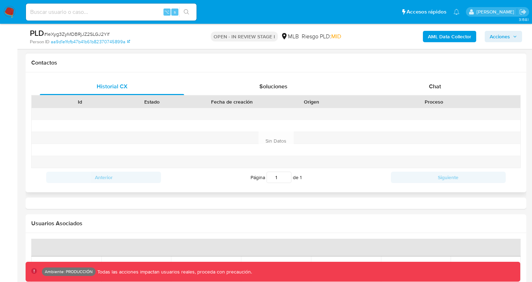
select select "10"
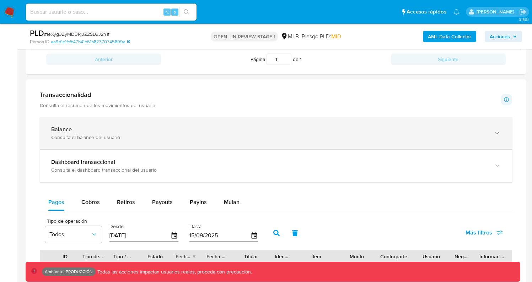
click at [264, 140] on div "Consulta el balance del usuario" at bounding box center [268, 137] width 435 height 6
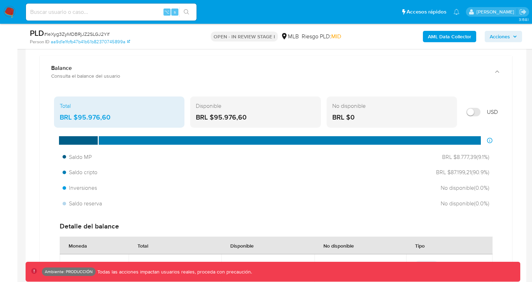
scroll to position [497, 0]
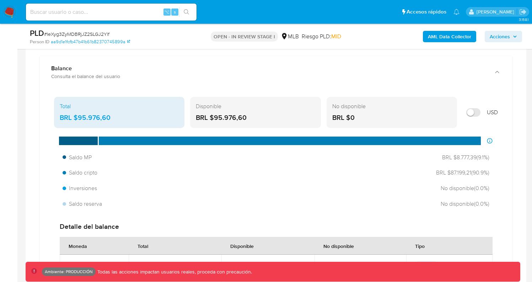
click at [474, 116] on input "Mostrar en USD" at bounding box center [473, 112] width 14 height 9
checkbox input "false"
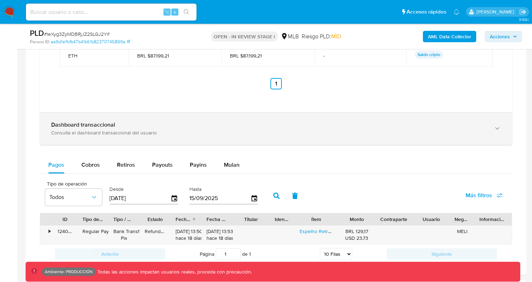
click at [185, 142] on div "Dashboard transaccional Consulta el dashboard transaccional del usuario" at bounding box center [276, 129] width 472 height 32
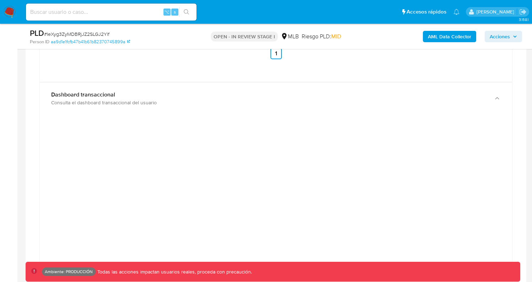
scroll to position [758, 0]
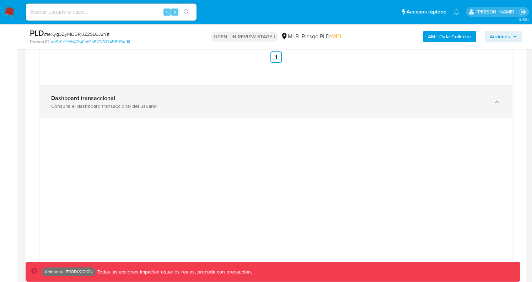
click at [244, 113] on div "Dashboard transaccional Consulta el dashboard transaccional del usuario" at bounding box center [276, 102] width 472 height 32
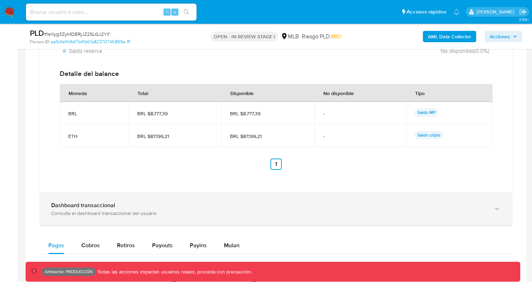
click at [182, 204] on div "Dashboard transaccional" at bounding box center [268, 205] width 435 height 7
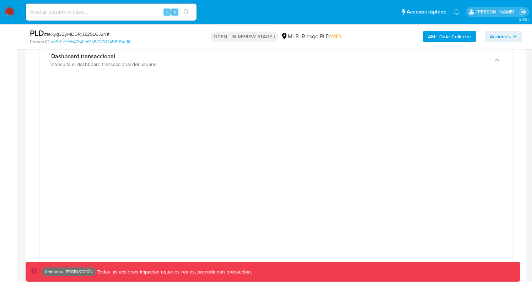
scroll to position [803, 0]
click at [102, 11] on input at bounding box center [111, 11] width 170 height 9
type input "fravega"
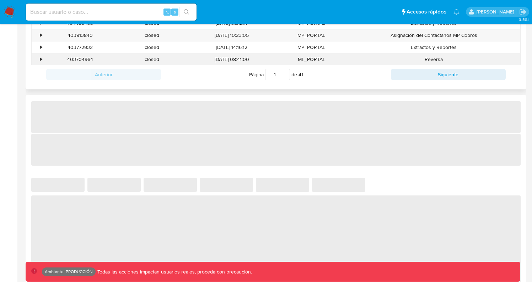
select select "10"
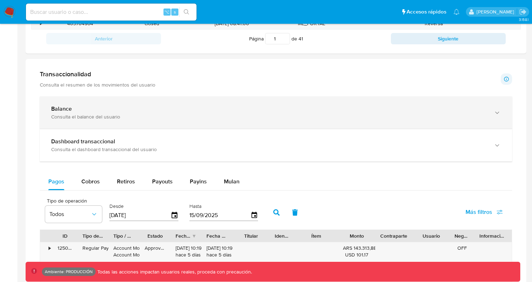
click at [141, 116] on div "Consulta el balance del usuario" at bounding box center [268, 117] width 435 height 6
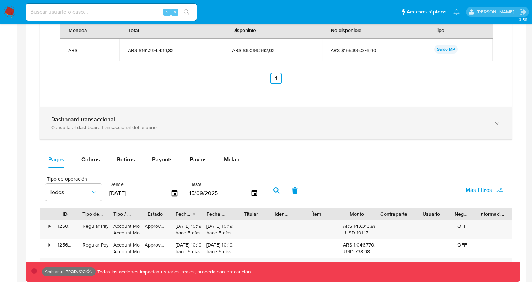
click at [139, 133] on div "Dashboard transaccional Consulta el dashboard transaccional del usuario" at bounding box center [276, 123] width 472 height 32
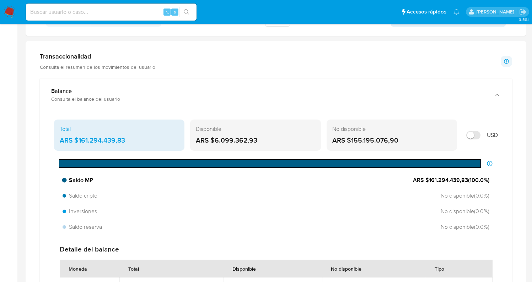
scroll to position [347, 0]
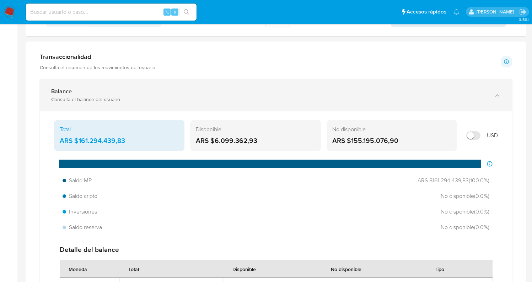
click at [143, 107] on div "Balance Consulta el balance del usuario" at bounding box center [276, 95] width 472 height 32
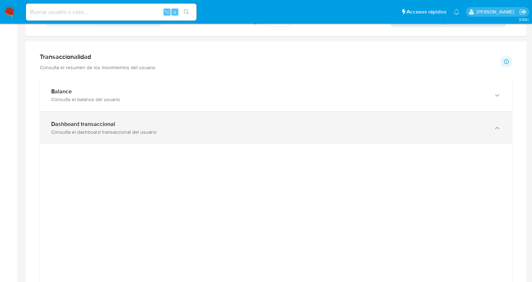
click at [126, 129] on div "Dashboard transaccional Consulta el dashboard transaccional del usuario" at bounding box center [268, 128] width 435 height 15
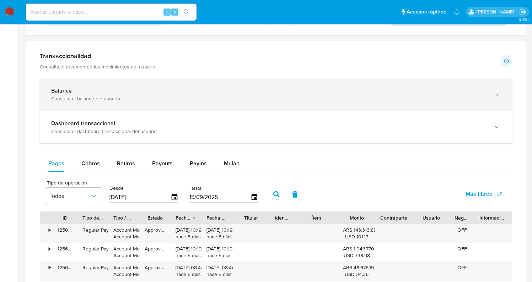
scroll to position [346, 0]
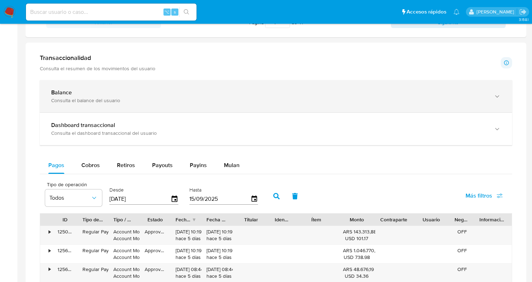
click at [209, 100] on div "Consulta el balance del usuario" at bounding box center [268, 100] width 435 height 6
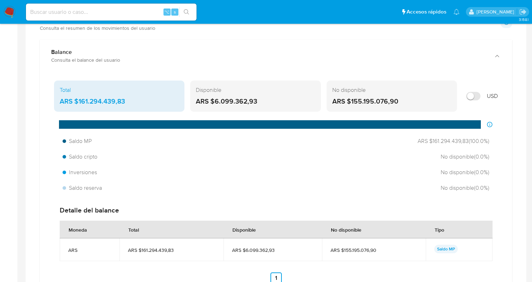
scroll to position [386, 0]
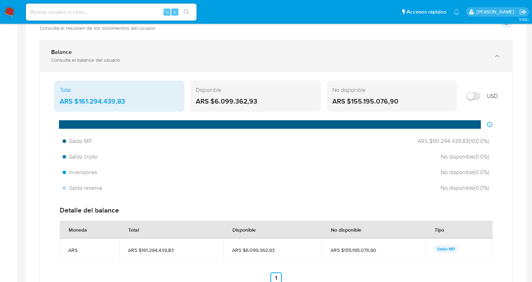
click at [173, 70] on div "Balance Consulta el balance del usuario" at bounding box center [276, 56] width 472 height 32
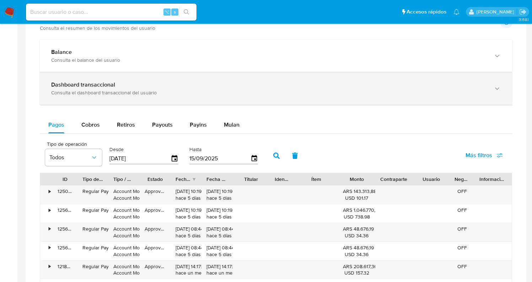
click at [173, 96] on div "Consulta el dashboard transaccional del usuario" at bounding box center [268, 93] width 435 height 6
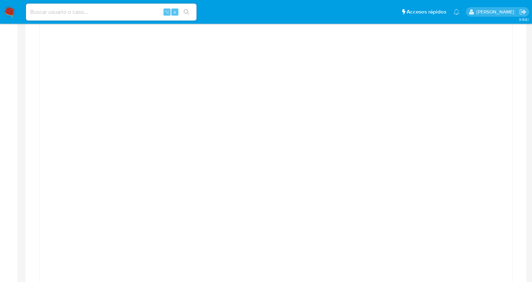
scroll to position [439, 0]
click at [101, 13] on input at bounding box center [111, 11] width 170 height 9
paste input "326681970"
type input "326681970"
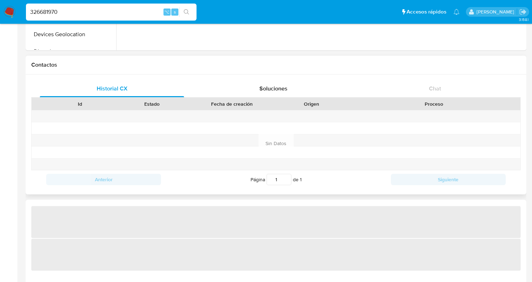
select select "10"
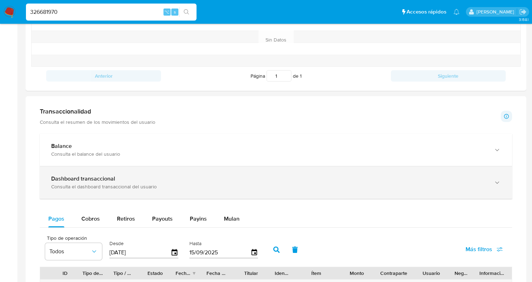
click at [189, 180] on div "Dashboard transaccional" at bounding box center [268, 178] width 435 height 7
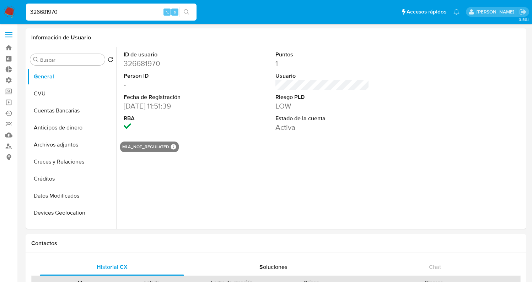
click at [108, 16] on input "326681970" at bounding box center [111, 11] width 170 height 9
click at [81, 13] on input "326681970" at bounding box center [111, 11] width 170 height 9
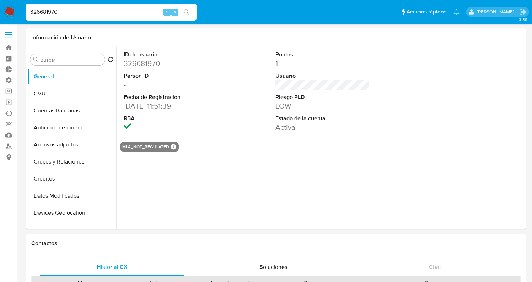
paste input "252176414"
type input "252176414"
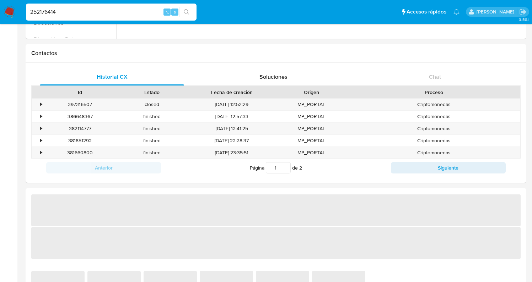
select select "10"
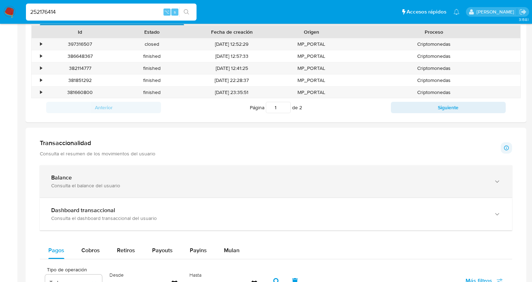
click at [245, 184] on div "Consulta el balance del usuario" at bounding box center [268, 186] width 435 height 6
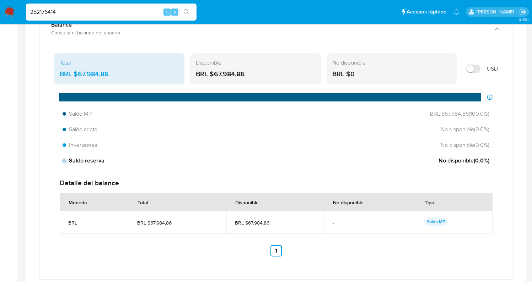
scroll to position [429, 0]
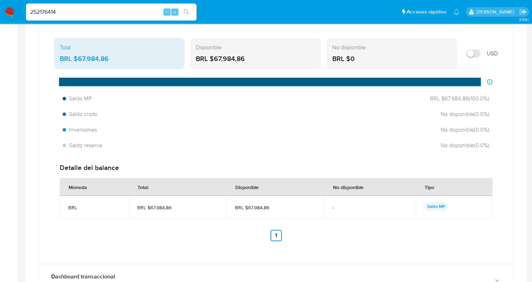
click at [81, 13] on input "252176414" at bounding box center [111, 11] width 170 height 9
click at [11, 7] on img at bounding box center [10, 12] width 12 height 12
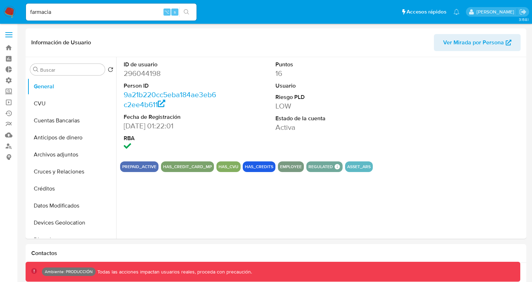
select select "10"
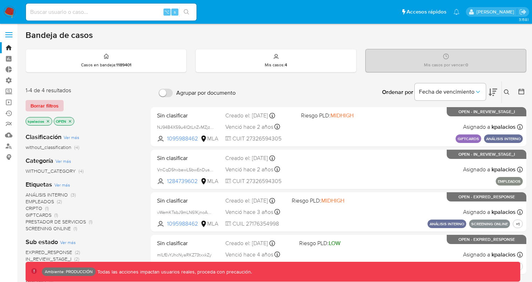
click at [61, 107] on button "Borrar filtros" at bounding box center [45, 105] width 38 height 11
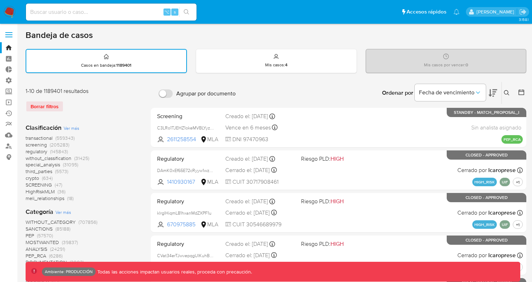
click at [56, 137] on span "(559343)" at bounding box center [64, 138] width 19 height 7
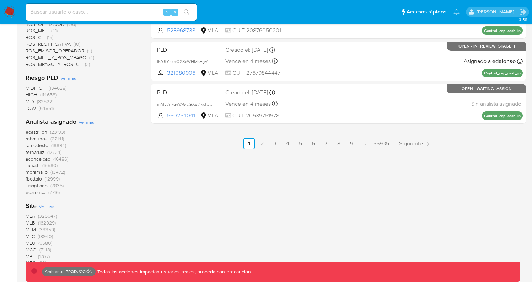
scroll to position [418, 0]
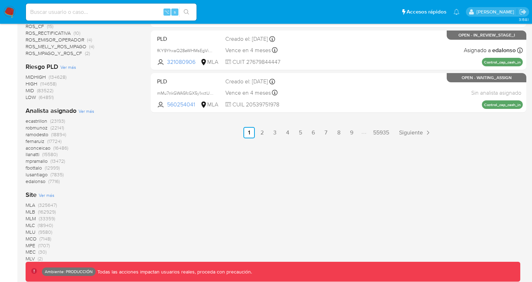
click at [52, 211] on span "(162929)" at bounding box center [47, 211] width 18 height 7
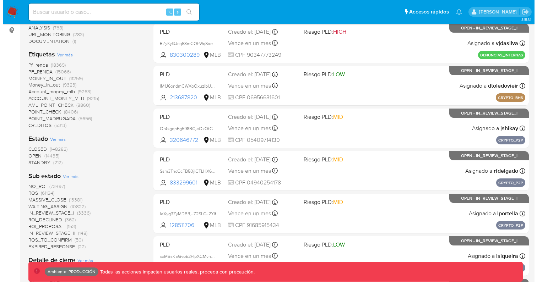
scroll to position [126, 0]
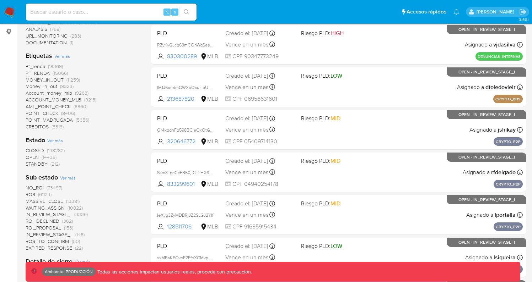
click at [66, 57] on span "Ver más" at bounding box center [62, 56] width 16 height 6
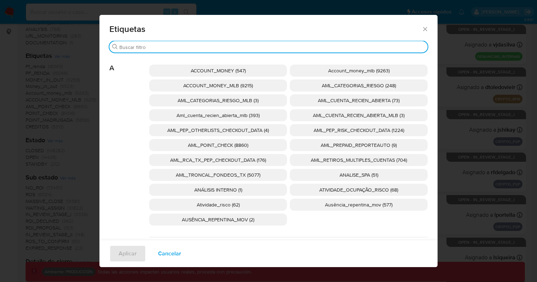
click at [184, 47] on input "Buscar" at bounding box center [271, 47] width 305 height 6
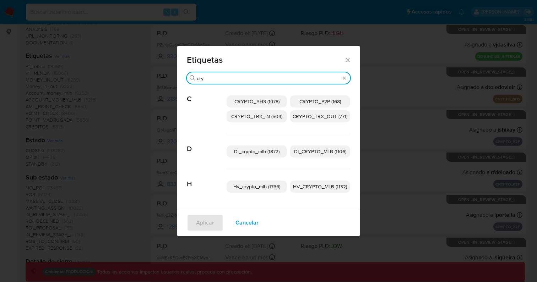
type input "cry"
click at [268, 103] on span "CRYPTO_BHS (1978)" at bounding box center [256, 101] width 45 height 7
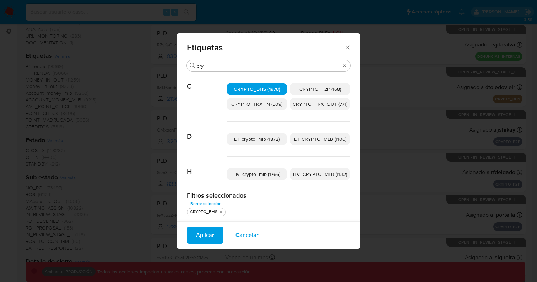
click at [201, 231] on span "Aplicar" at bounding box center [205, 236] width 18 height 16
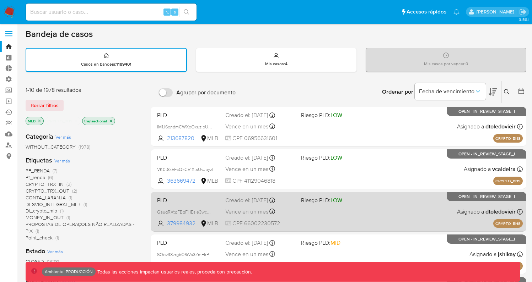
scroll to position [1, 0]
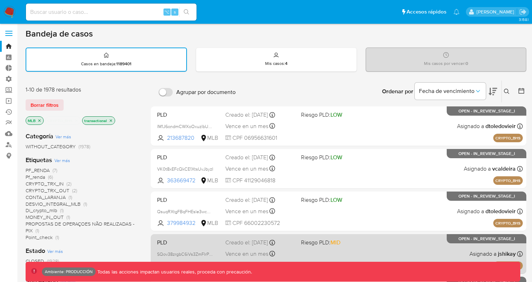
click at [344, 236] on div "PLD SQov38zrgbC6iVs3ZmFIrP8V 101336629 MLB Riesgo PLD: MID Creado el: [DATE] Cr…" at bounding box center [338, 254] width 368 height 36
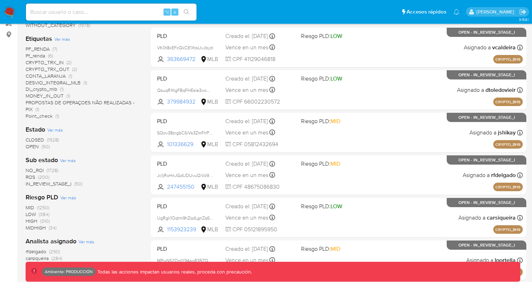
scroll to position [126, 0]
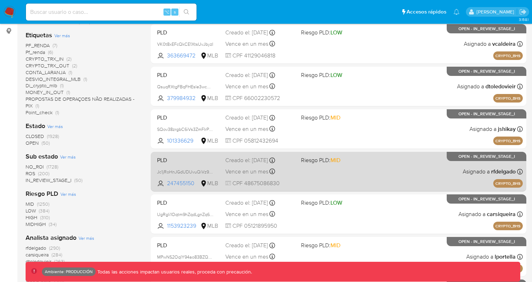
click at [351, 175] on div "PLD Jc1jRoHnJGdUDUvuQiVz9Cp2 247455150 MLB Riesgo PLD: MID Creado el: [DATE] Cr…" at bounding box center [338, 172] width 368 height 36
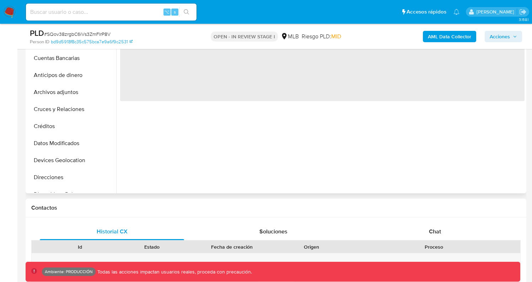
select select "10"
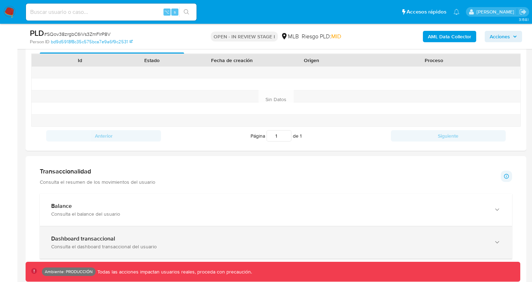
scroll to position [434, 0]
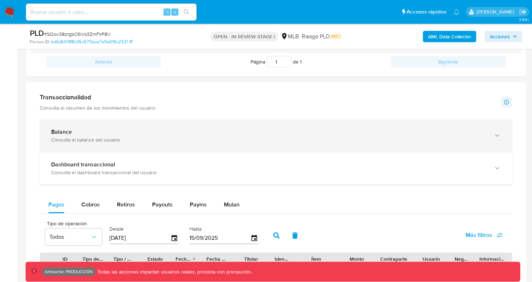
click at [213, 142] on div "Consulta el balance del usuario" at bounding box center [268, 140] width 435 height 6
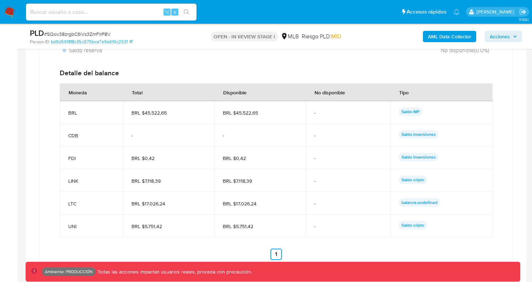
scroll to position [660, 0]
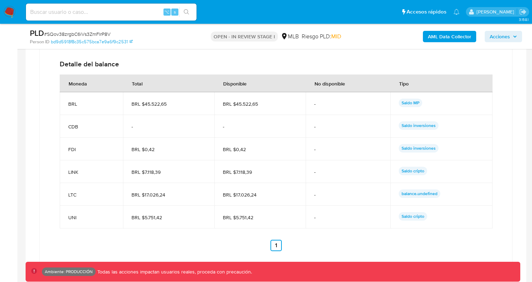
click at [419, 200] on td "balance.undefined" at bounding box center [441, 194] width 102 height 23
click at [419, 200] on div "balance.undefined" at bounding box center [440, 195] width 85 height 10
click at [422, 197] on p "balance.undefined" at bounding box center [419, 194] width 42 height 9
click at [427, 193] on p "balance.undefined" at bounding box center [419, 194] width 42 height 9
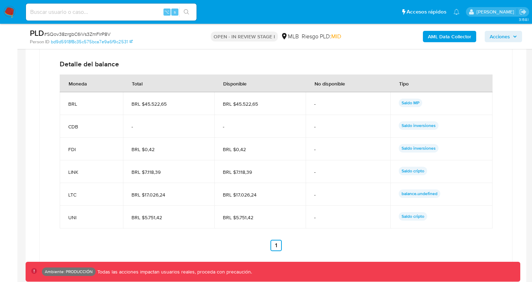
click at [427, 195] on p "balance.undefined" at bounding box center [419, 194] width 42 height 9
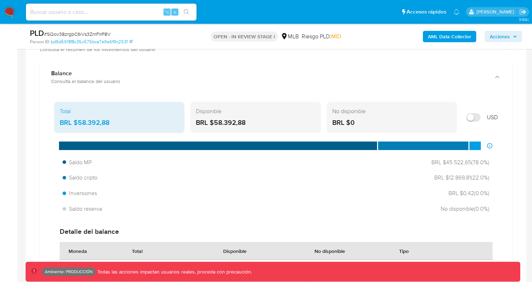
scroll to position [429, 0]
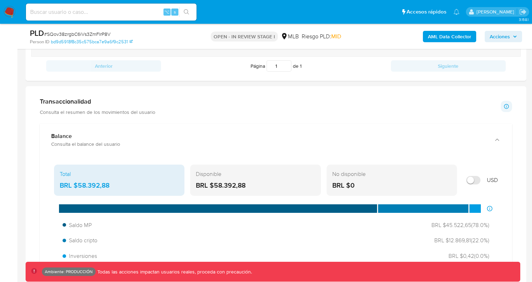
click at [474, 179] on input "Mostrar en USD" at bounding box center [473, 180] width 14 height 9
checkbox input "true"
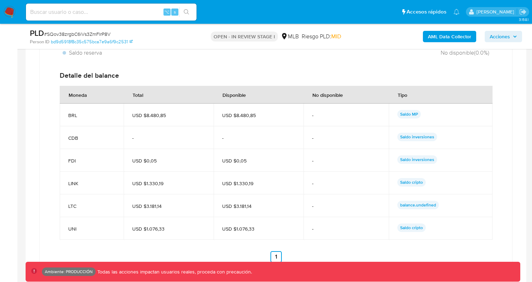
scroll to position [649, 0]
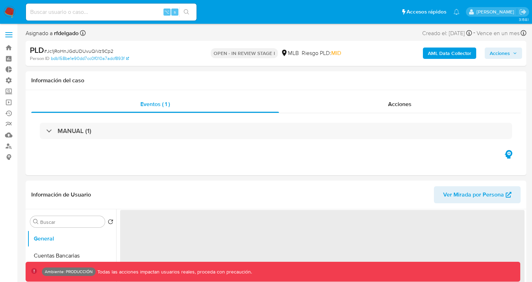
select select "10"
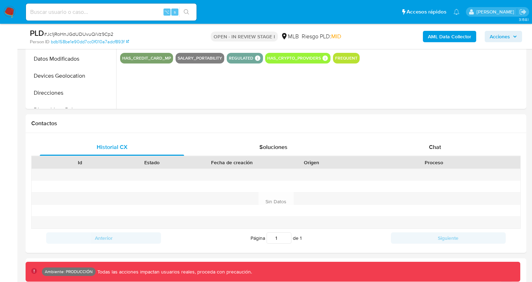
scroll to position [436, 0]
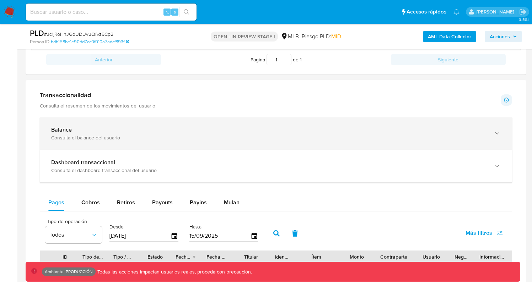
click at [226, 137] on div "Consulta el balance del usuario" at bounding box center [268, 138] width 435 height 6
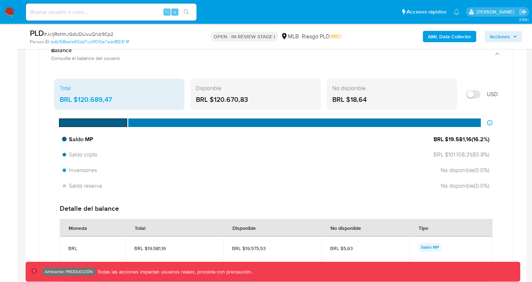
scroll to position [538, 0]
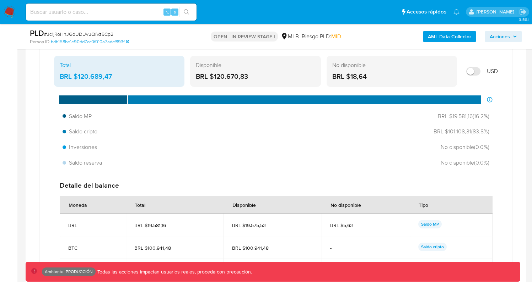
click at [483, 54] on div "Total BRL $120.689,47 Disponible BRL $120.670,83 No disponible BRL $18,64 USD D…" at bounding box center [275, 186] width 461 height 266
click at [467, 71] on input "Mostrar en USD" at bounding box center [473, 71] width 14 height 9
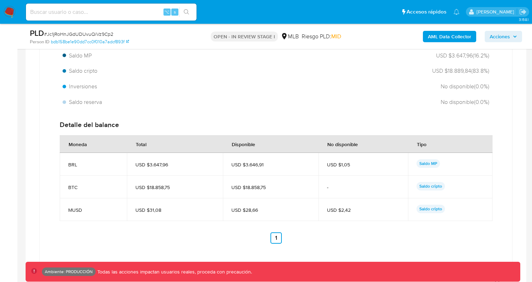
scroll to position [599, 0]
click at [308, 116] on div "Detalle del balance Moneda Total Disponible No disponible Tipo BRL USD $3.647,9…" at bounding box center [276, 182] width 444 height 135
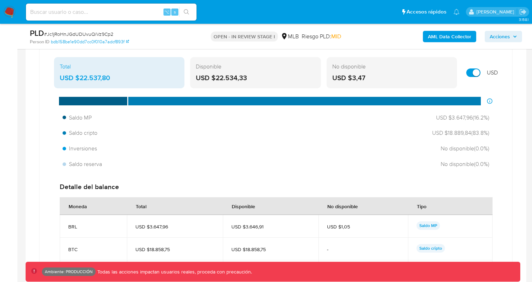
scroll to position [537, 0]
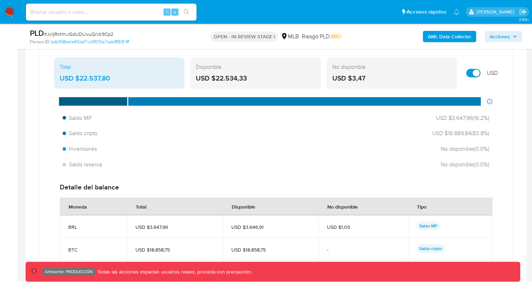
click at [473, 70] on input "Mostrar en USD" at bounding box center [473, 73] width 14 height 9
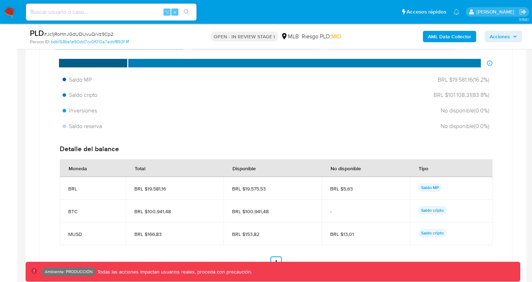
scroll to position [614, 0]
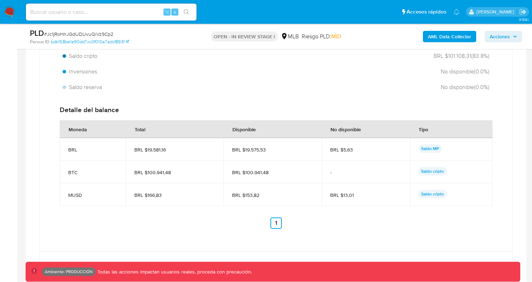
drag, startPoint x: 129, startPoint y: 173, endPoint x: 168, endPoint y: 195, distance: 44.8
click at [168, 195] on tbody "BRL BRL $19.581,16 BRL $19.575,53 BRL $5,63 Saldo MP BTC BRL $100.941,48 BRL $1…" at bounding box center [276, 172] width 433 height 68
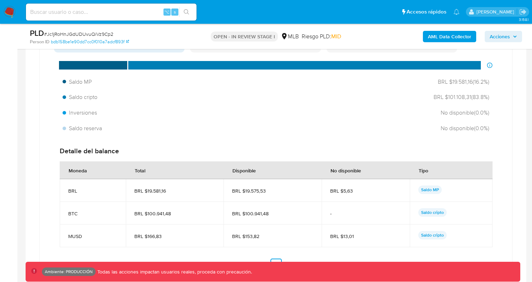
scroll to position [571, 0]
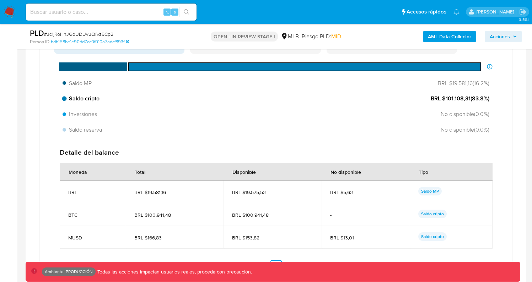
click at [101, 97] on div "Saldo cripto BRL $101.108,31 ( 83.8 %)" at bounding box center [276, 98] width 432 height 13
click at [193, 97] on div "Saldo cripto BRL $101.108,31 ( 83.8 %)" at bounding box center [276, 98] width 432 height 13
click at [250, 99] on div "Saldo cripto BRL $101.108,31 ( 83.8 %)" at bounding box center [276, 98] width 432 height 13
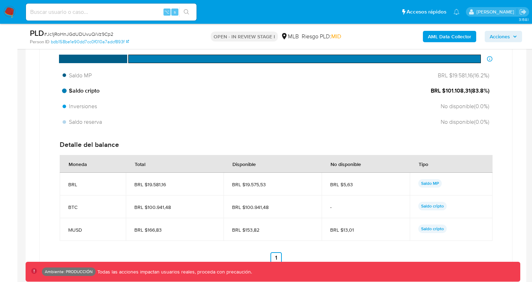
scroll to position [582, 0]
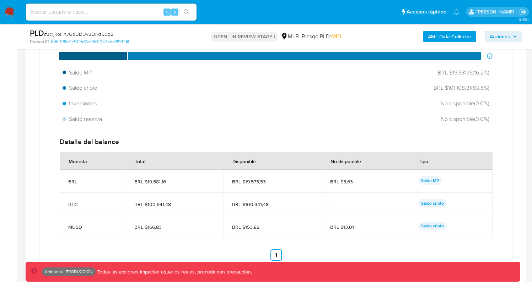
drag, startPoint x: 132, startPoint y: 202, endPoint x: 173, endPoint y: 224, distance: 46.1
click at [173, 224] on tbody "BRL BRL $19.581,16 BRL $19.575,53 BRL $5,63 Saldo MP BTC BRL $100.941,48 BRL $1…" at bounding box center [276, 204] width 433 height 68
click at [173, 224] on td "BRL $166,83" at bounding box center [175, 227] width 98 height 23
drag, startPoint x: 248, startPoint y: 204, endPoint x: 251, endPoint y: 209, distance: 6.4
click at [253, 206] on span "BRL $100.941,48" at bounding box center [272, 204] width 81 height 6
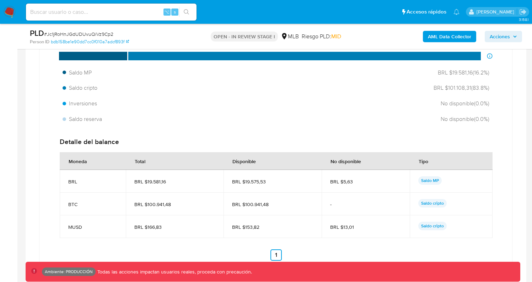
drag, startPoint x: 245, startPoint y: 227, endPoint x: 268, endPoint y: 229, distance: 22.5
click at [267, 229] on span "BRL $153,82" at bounding box center [272, 227] width 81 height 6
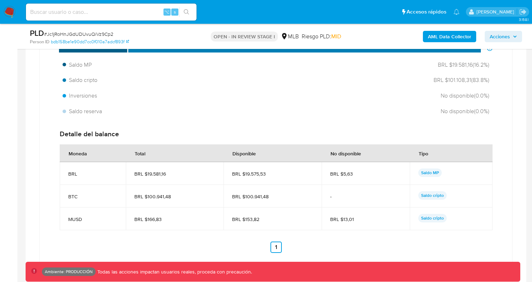
scroll to position [593, 0]
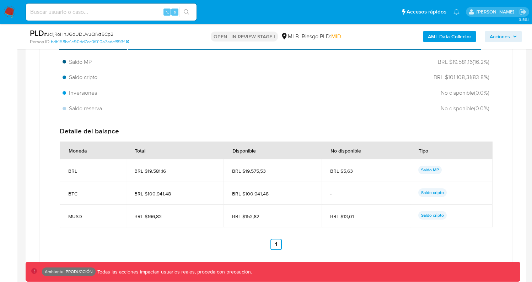
click at [154, 219] on span "BRL $166,83" at bounding box center [174, 216] width 81 height 6
drag, startPoint x: 137, startPoint y: 194, endPoint x: 419, endPoint y: 208, distance: 282.0
click at [424, 206] on tbody "BRL BRL $19.581,16 BRL $19.575,53 BRL $5,63 Saldo MP BTC BRL $100.941,48 BRL $1…" at bounding box center [276, 193] width 433 height 68
click at [395, 216] on span "BRL $13,01" at bounding box center [365, 216] width 71 height 6
drag, startPoint x: 63, startPoint y: 193, endPoint x: 450, endPoint y: 216, distance: 387.5
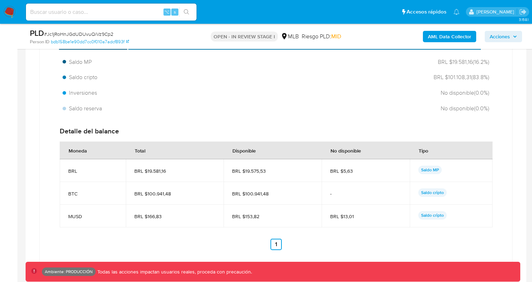
click at [450, 216] on tbody "BRL BRL $19.581,16 BRL $19.575,53 BRL $5,63 Saldo MP BTC BRL $100.941,48 BRL $1…" at bounding box center [276, 193] width 433 height 68
click at [387, 217] on span "BRL $13,01" at bounding box center [365, 216] width 71 height 6
drag, startPoint x: 66, startPoint y: 192, endPoint x: 421, endPoint y: 199, distance: 354.5
click at [421, 199] on tr "BTC BRL $100.941,48 BRL $100.941,48 - Saldo cripto" at bounding box center [276, 193] width 433 height 23
click at [300, 202] on td "BRL $100.941,48" at bounding box center [272, 193] width 98 height 23
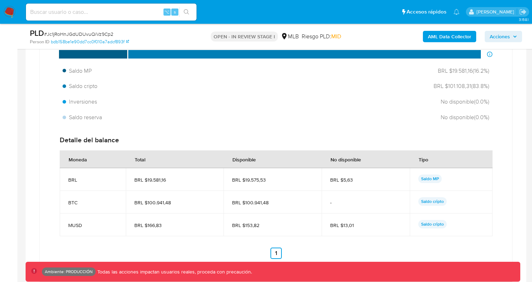
scroll to position [472, 0]
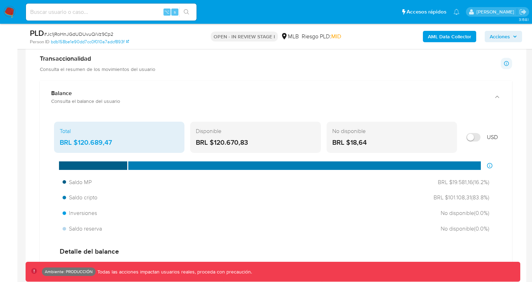
click at [473, 137] on input "Mostrar en USD" at bounding box center [473, 137] width 14 height 9
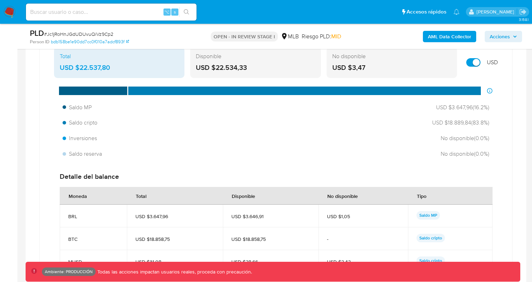
scroll to position [580, 0]
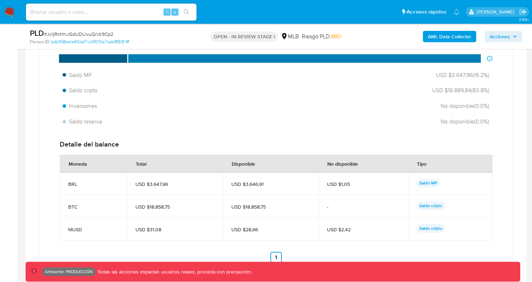
click at [250, 234] on td "USD $28,66" at bounding box center [271, 229] width 96 height 23
click at [251, 232] on span "USD $28,66" at bounding box center [270, 230] width 78 height 6
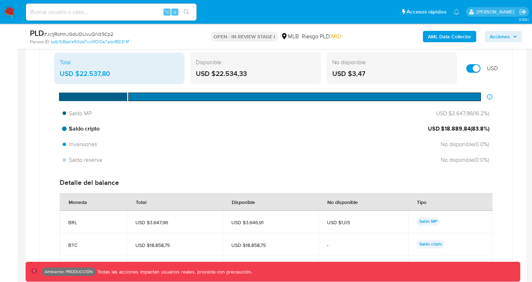
scroll to position [540, 0]
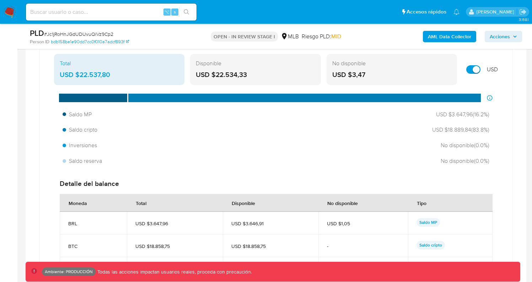
click at [474, 71] on input "Mostrar en USD" at bounding box center [473, 69] width 14 height 9
checkbox input "false"
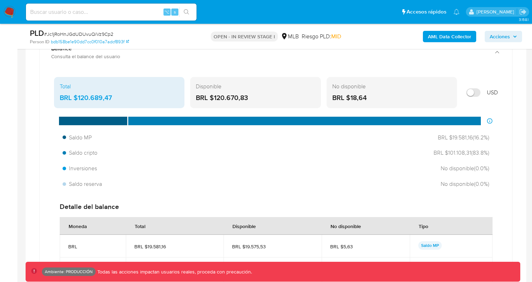
scroll to position [493, 0]
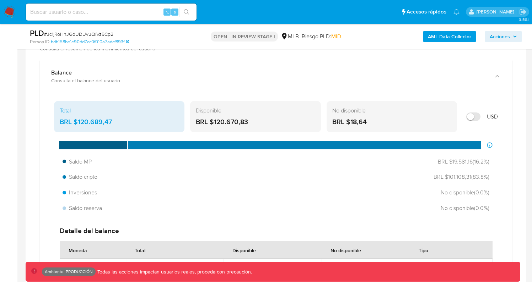
click at [254, 125] on div "BRL $120.670,83" at bounding box center [255, 122] width 119 height 9
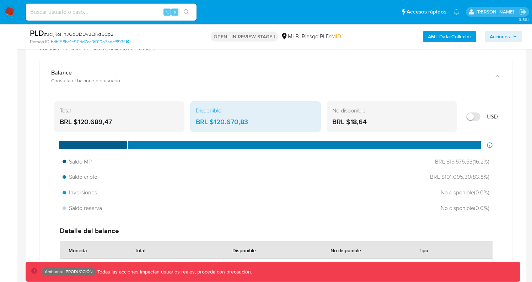
click at [351, 118] on div "BRL $18,64" at bounding box center [391, 122] width 119 height 9
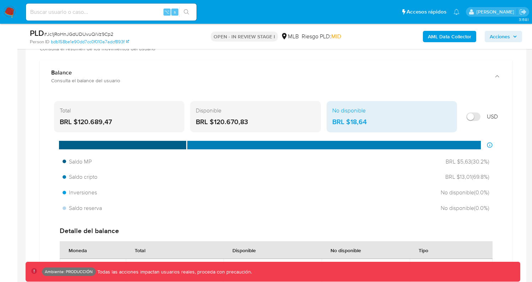
click at [143, 118] on div "BRL $120.689,47" at bounding box center [119, 122] width 119 height 9
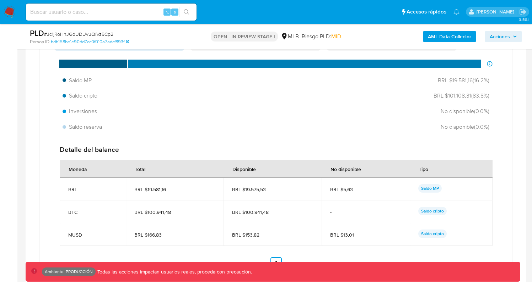
scroll to position [573, 0]
